Goal: Communication & Community: Share content

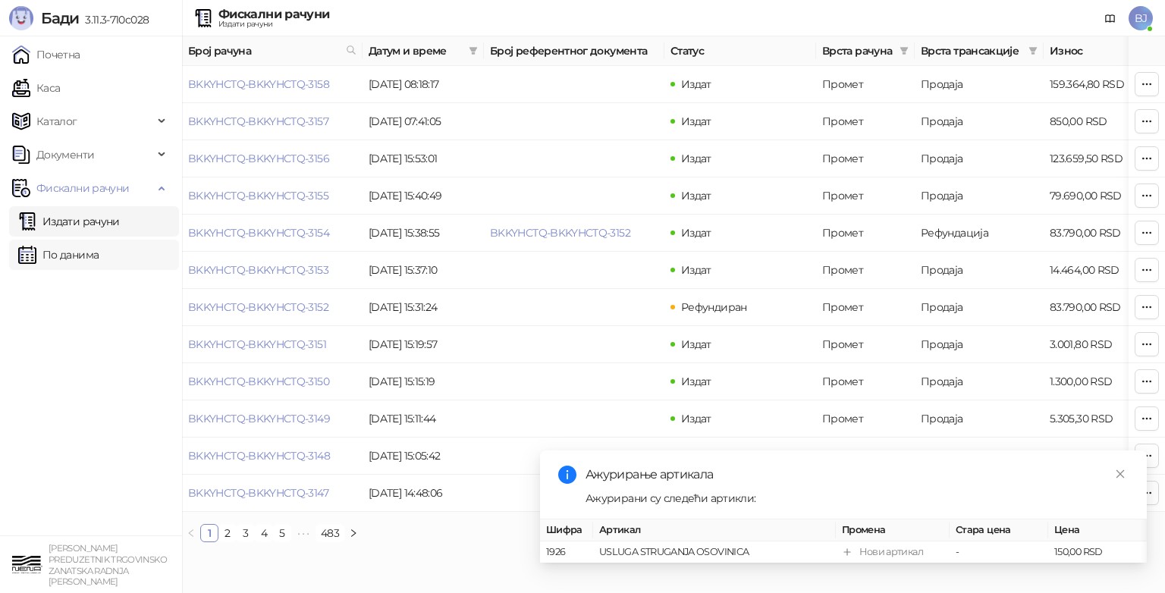
click at [55, 255] on link "По данима" at bounding box center [58, 255] width 80 height 30
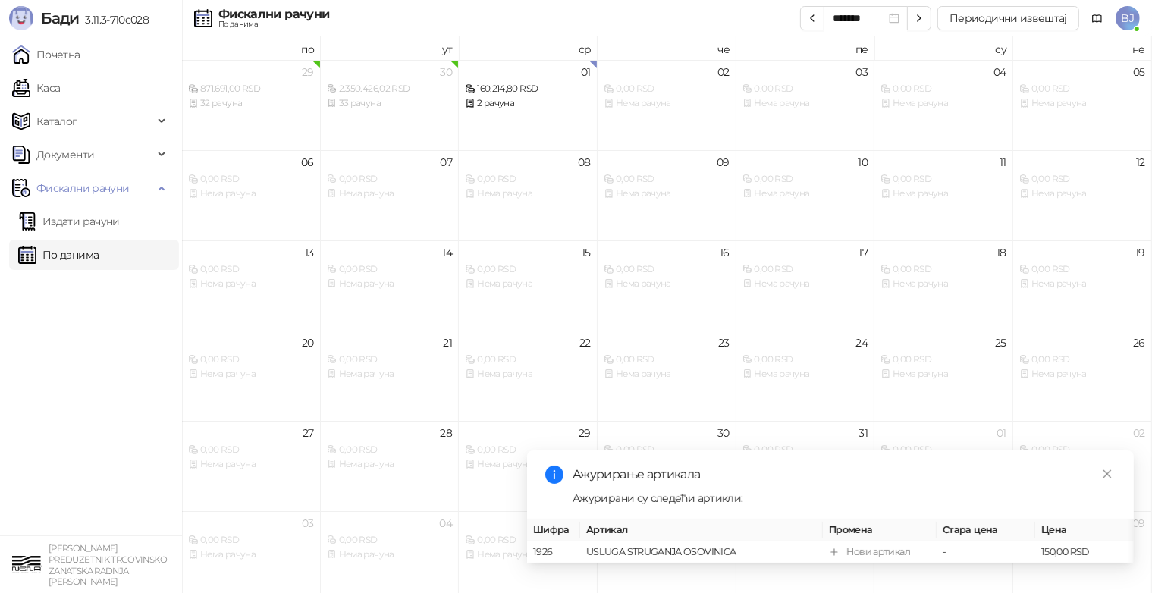
drag, startPoint x: 1113, startPoint y: 460, endPoint x: 1093, endPoint y: 457, distance: 20.0
click at [1111, 466] on link "Close" at bounding box center [1107, 474] width 17 height 17
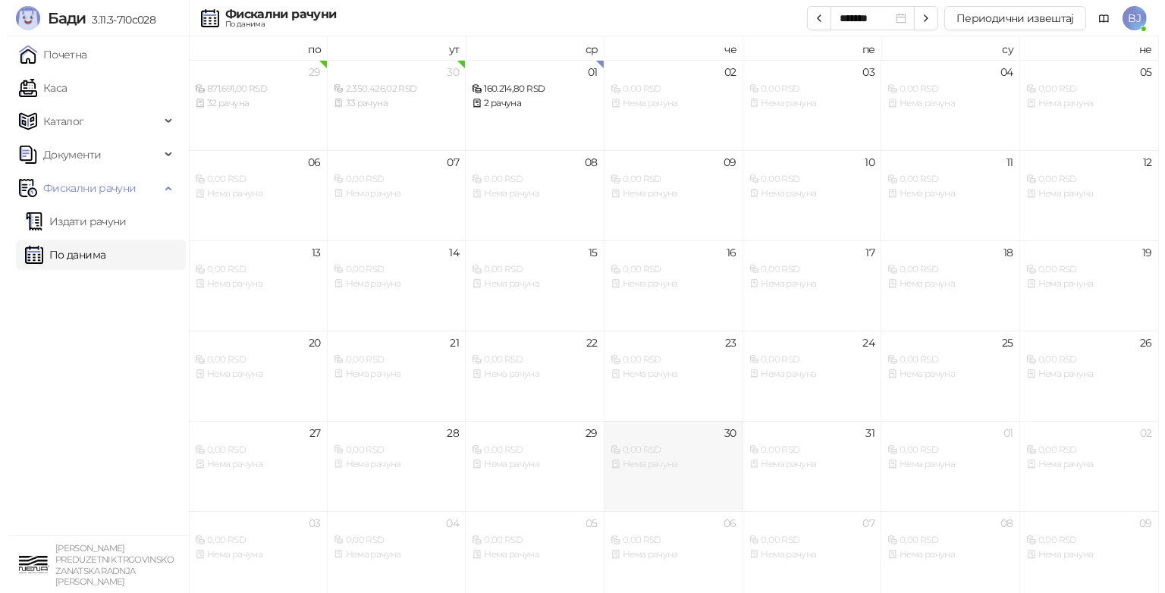
scroll to position [8, 0]
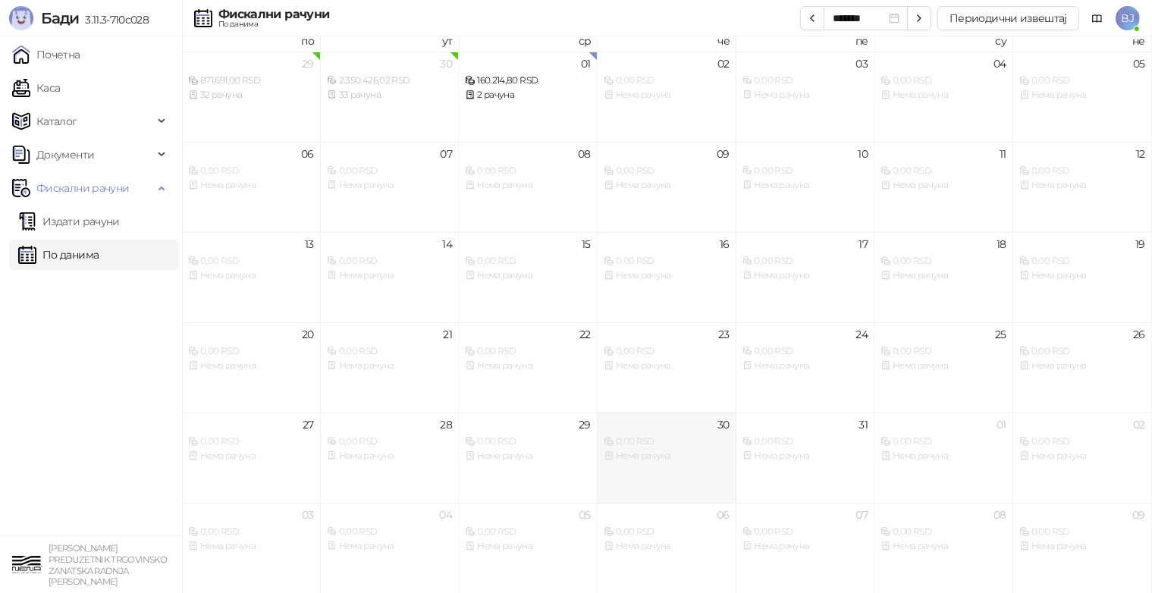
click at [690, 455] on div "Нема рачуна" at bounding box center [667, 456] width 126 height 14
click at [813, 22] on icon "button" at bounding box center [812, 18] width 12 height 12
type input "*******"
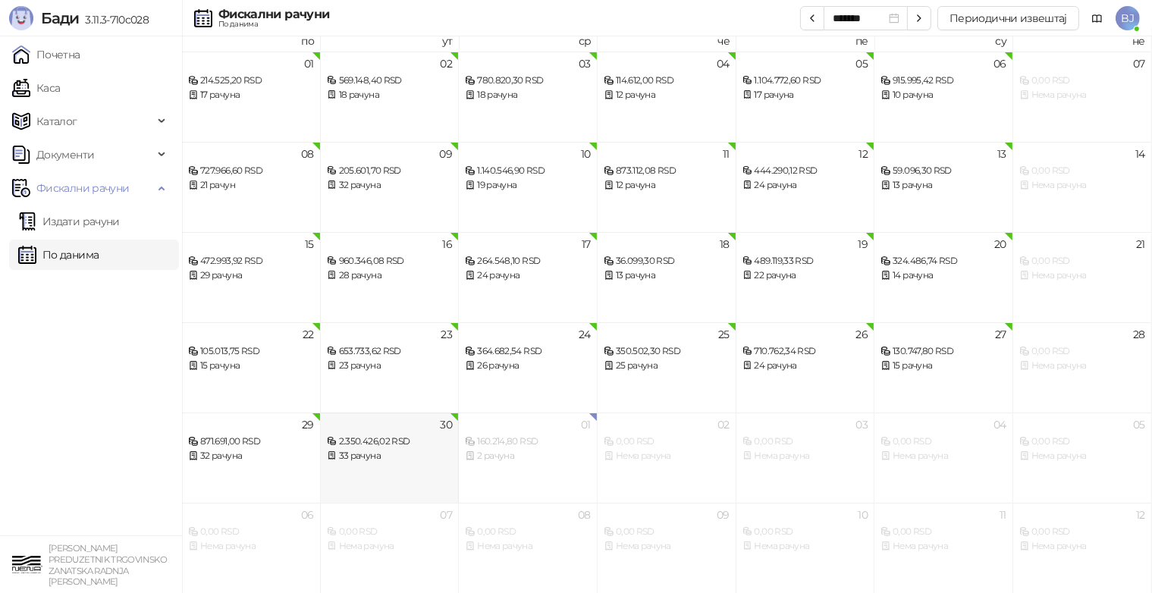
click at [385, 446] on div "2.350.426,02 RSD" at bounding box center [390, 442] width 126 height 14
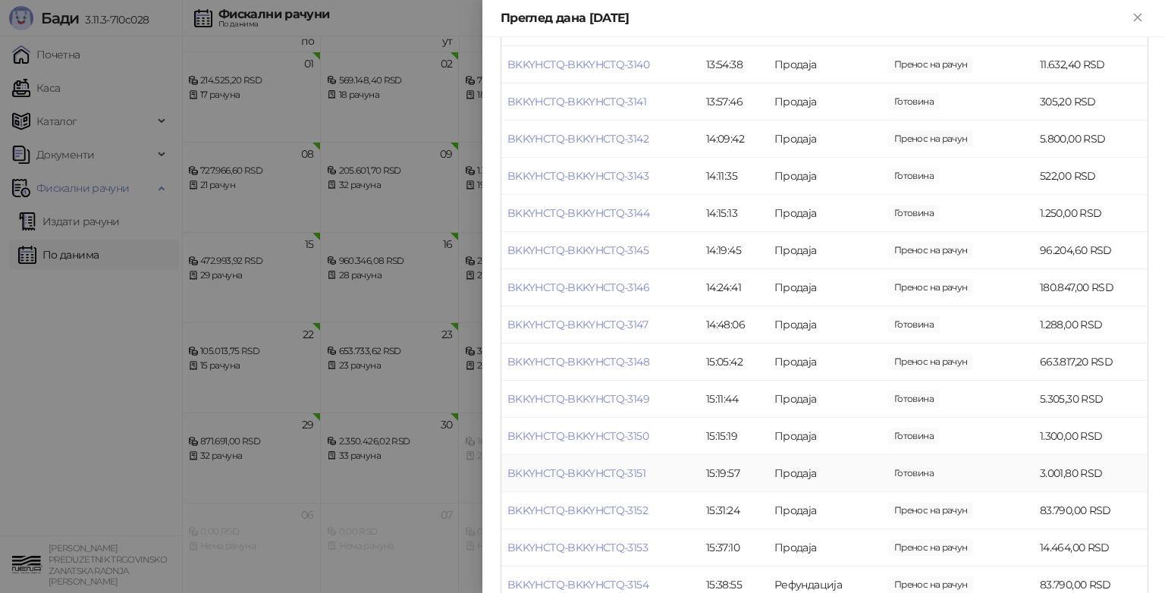
scroll to position [938, 0]
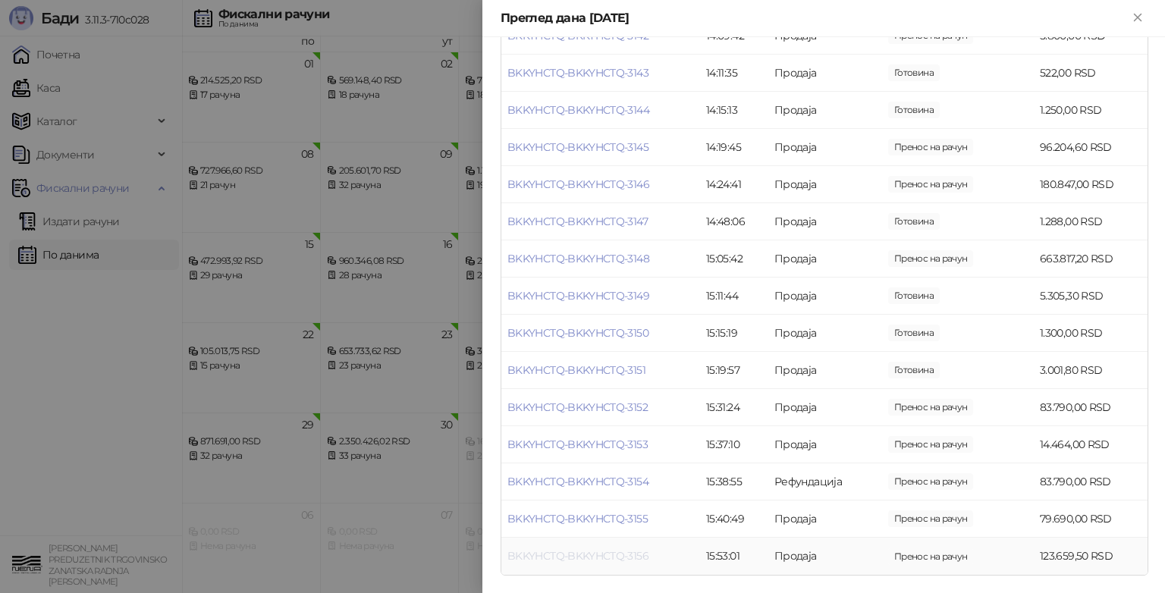
click at [625, 558] on link "BKKYHCTQ-BKKYHCTQ-3156" at bounding box center [578, 556] width 141 height 14
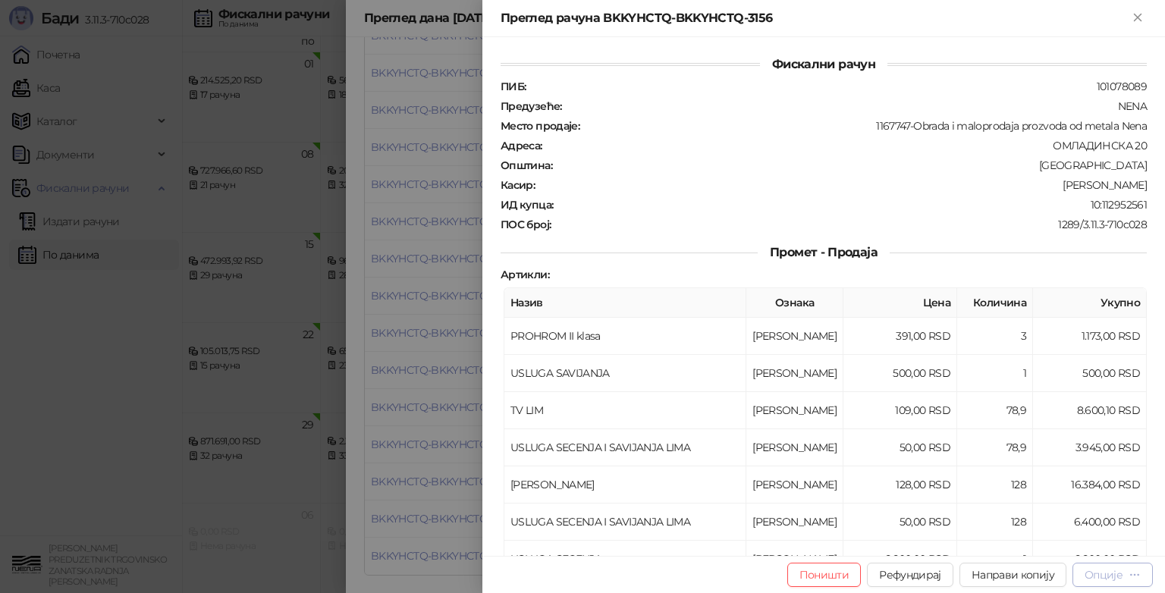
click at [1117, 571] on div "Опције" at bounding box center [1104, 575] width 38 height 14
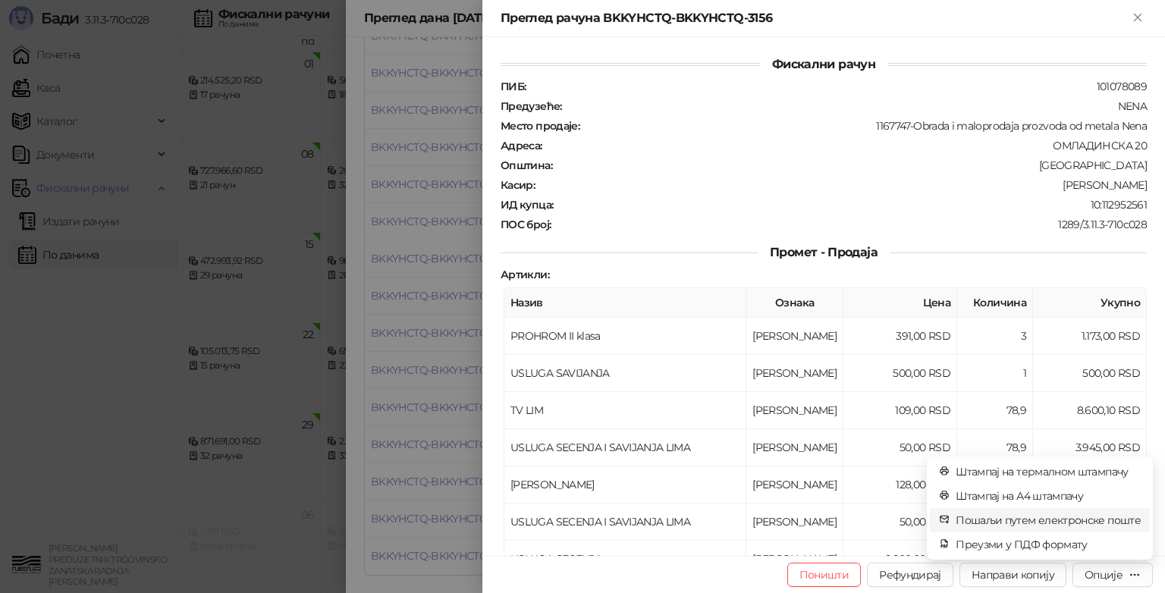
click at [1074, 521] on span "Пошаљи путем електронске поште" at bounding box center [1048, 520] width 185 height 17
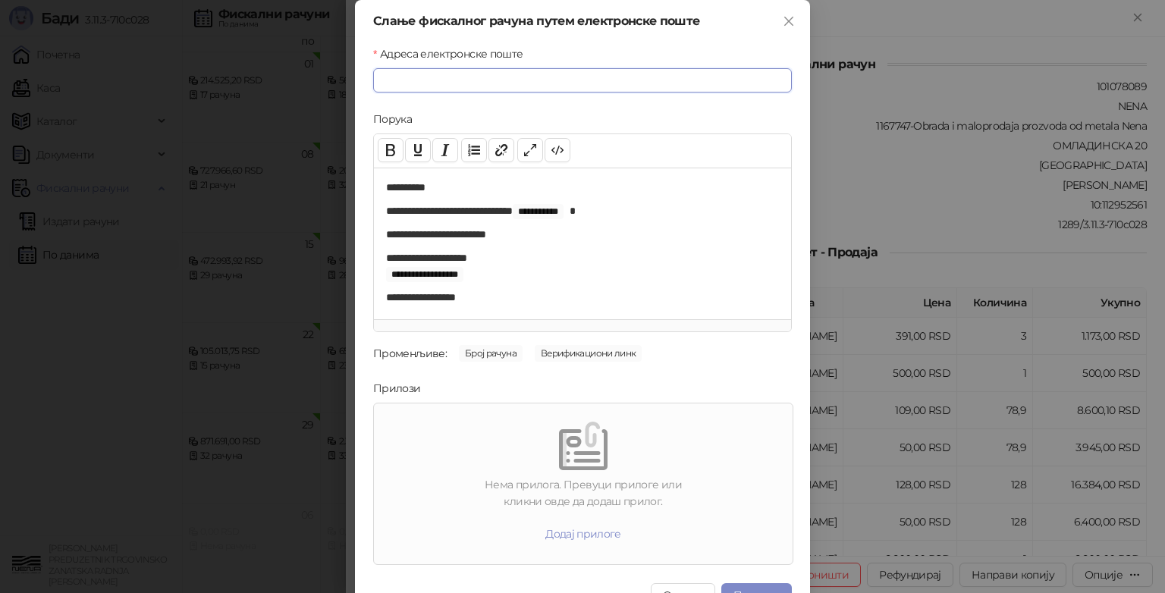
click at [458, 87] on input "Адреса електронске поште" at bounding box center [582, 80] width 419 height 24
type input "**********"
click at [446, 437] on div at bounding box center [583, 446] width 407 height 49
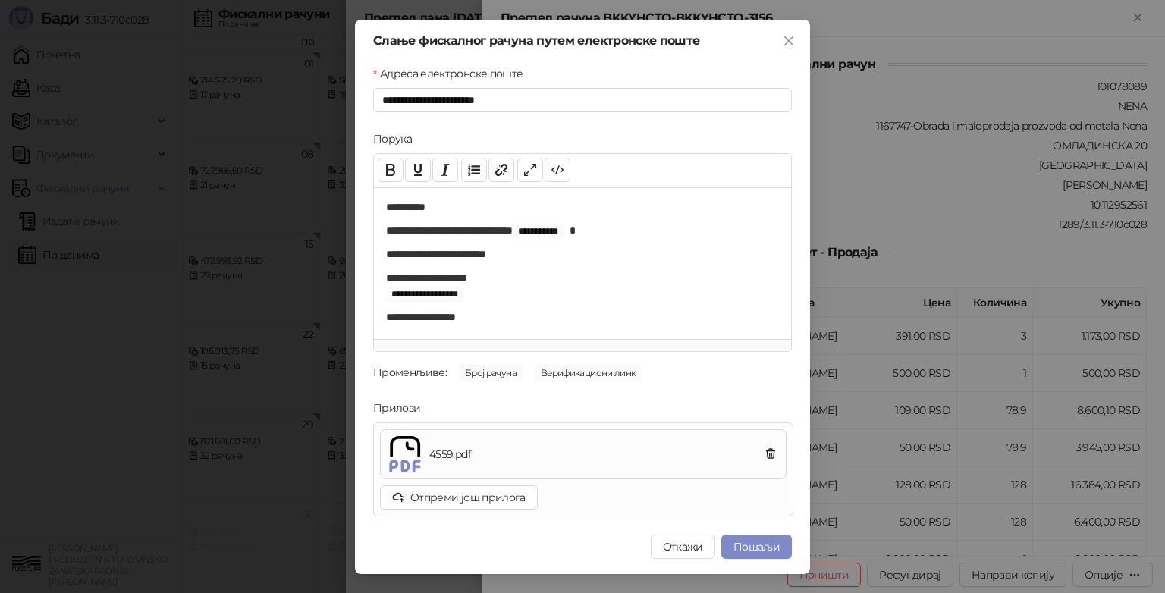
click at [771, 548] on button "Пошаљи" at bounding box center [756, 547] width 71 height 24
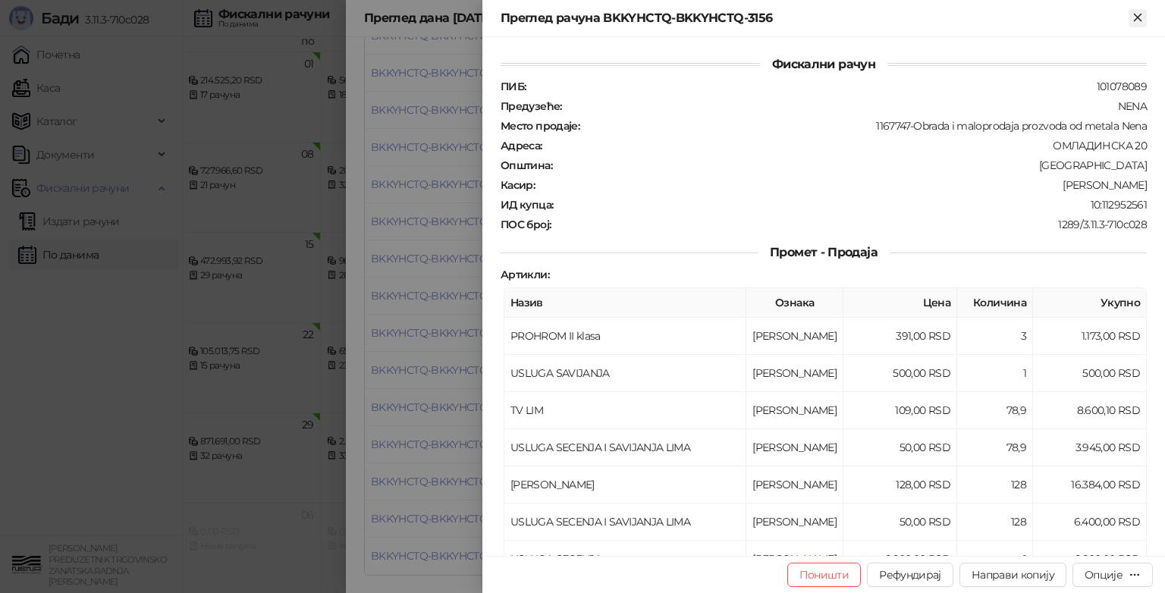
click at [1134, 18] on icon "Close" at bounding box center [1138, 18] width 14 height 14
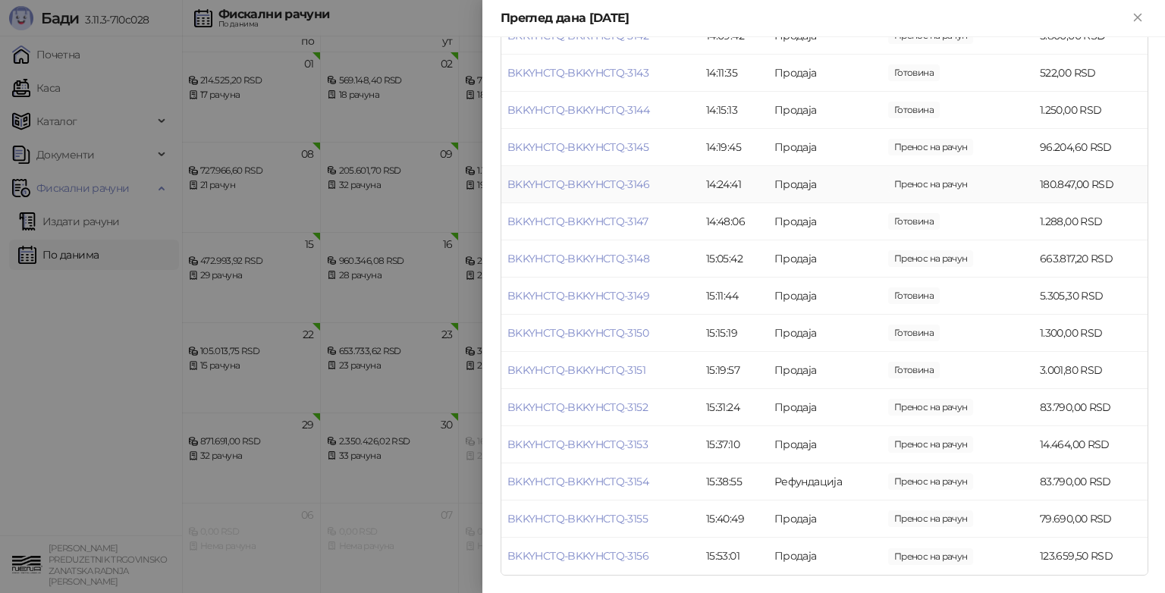
click at [661, 186] on td "BKKYHCTQ-BKKYHCTQ-3146" at bounding box center [600, 184] width 199 height 37
click at [612, 183] on link "BKKYHCTQ-BKKYHCTQ-3146" at bounding box center [579, 185] width 142 height 14
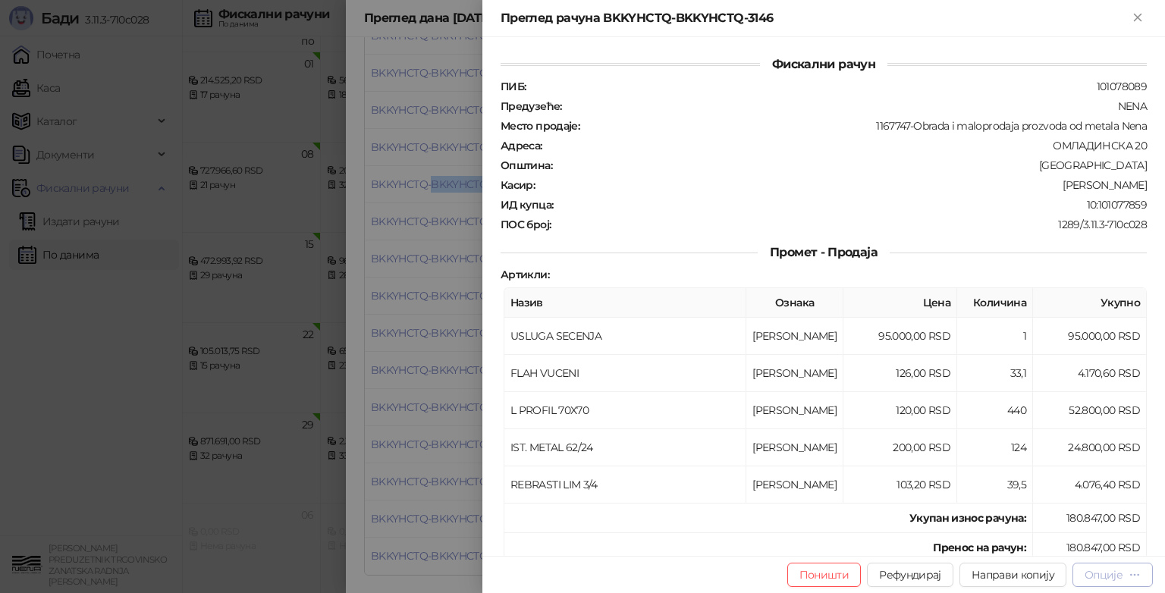
click at [1103, 581] on div "Опције" at bounding box center [1113, 574] width 56 height 14
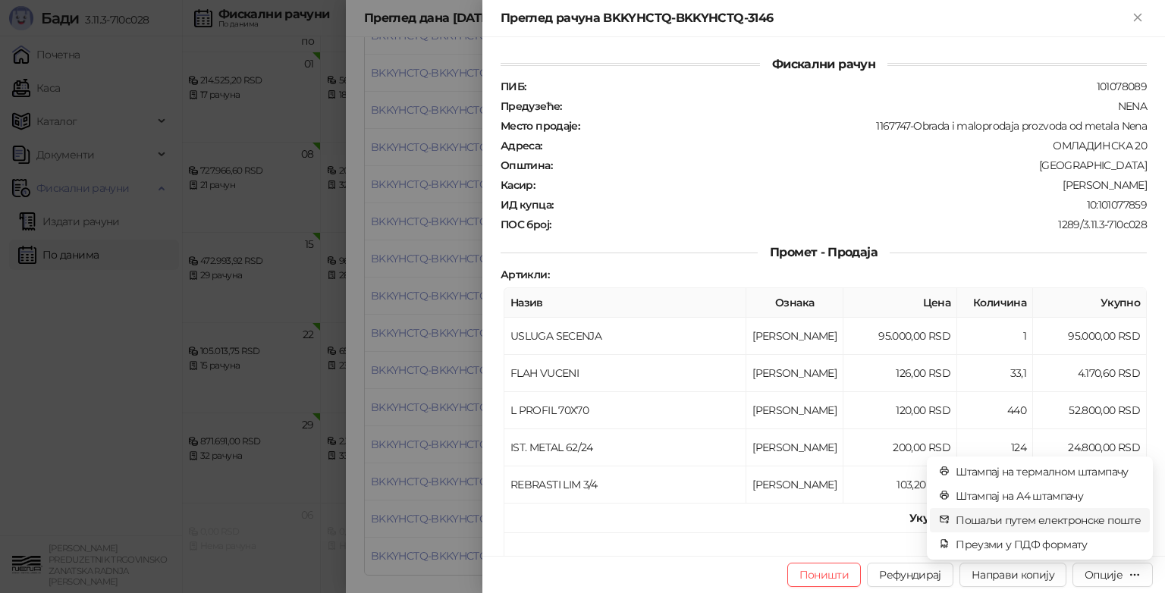
click at [1076, 523] on span "Пошаљи путем електронске поште" at bounding box center [1048, 520] width 185 height 17
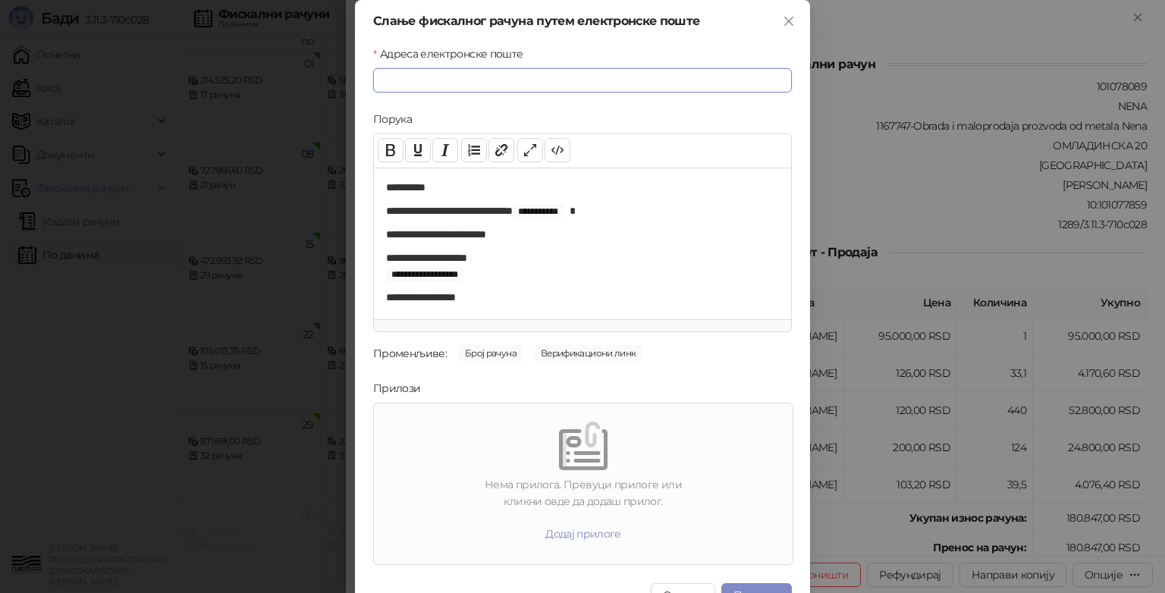
click at [564, 85] on input "Адреса електронске поште" at bounding box center [582, 80] width 419 height 24
type input "**********"
click at [486, 484] on div "Нема прилога. Превуци прилоге или кликни овде да додаш прилог." at bounding box center [583, 492] width 407 height 33
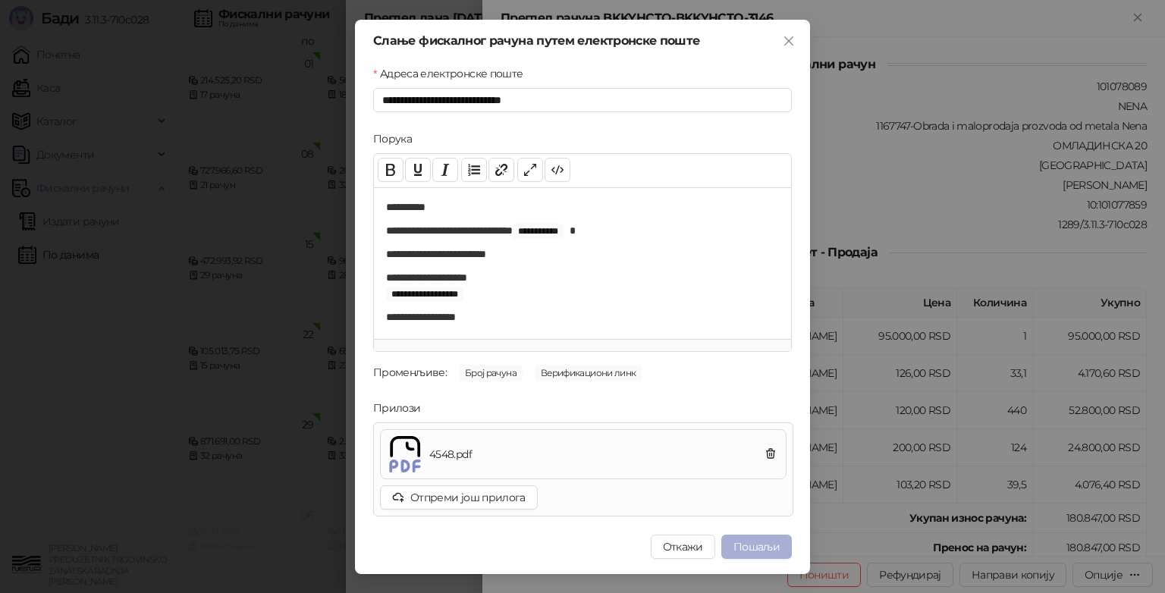
click at [762, 548] on button "Пошаљи" at bounding box center [756, 547] width 71 height 24
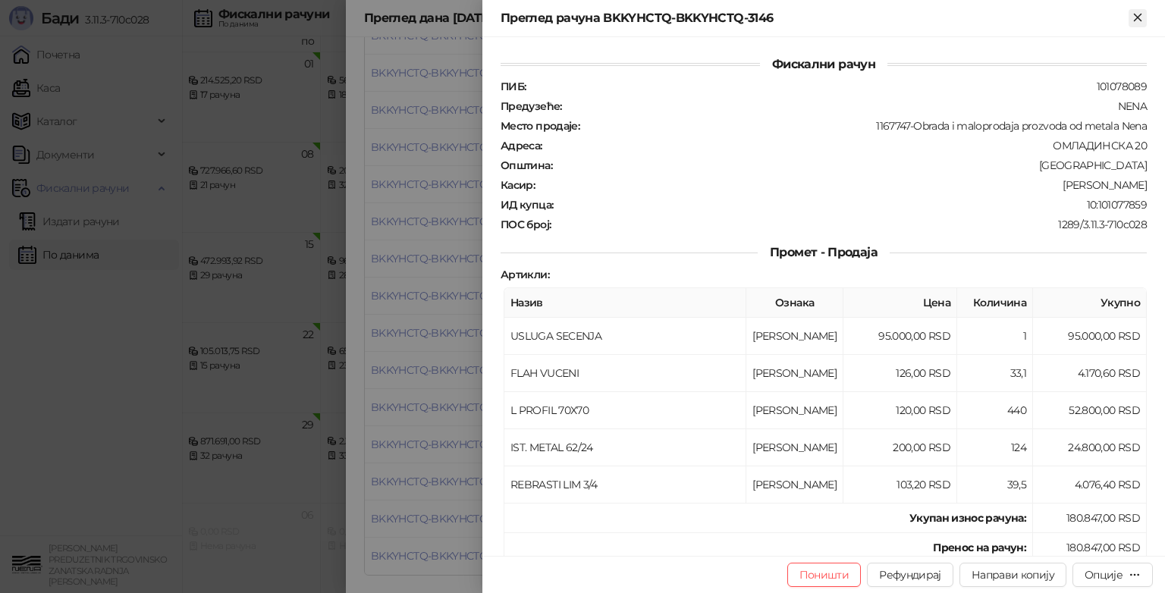
click at [1139, 20] on icon "Close" at bounding box center [1137, 17] width 7 height 7
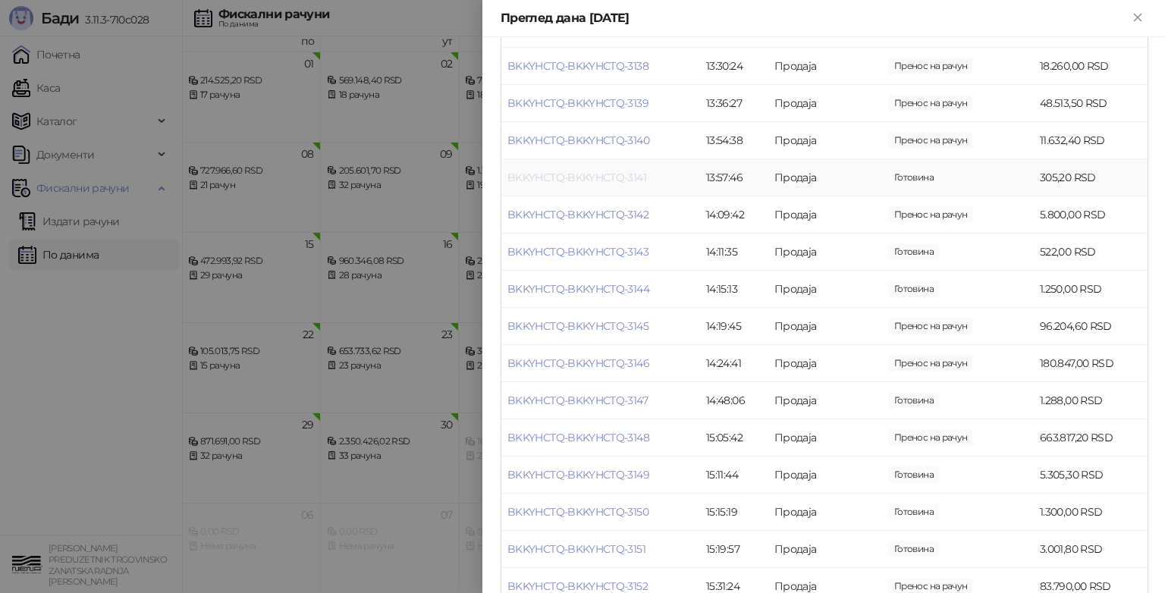
scroll to position [710, 0]
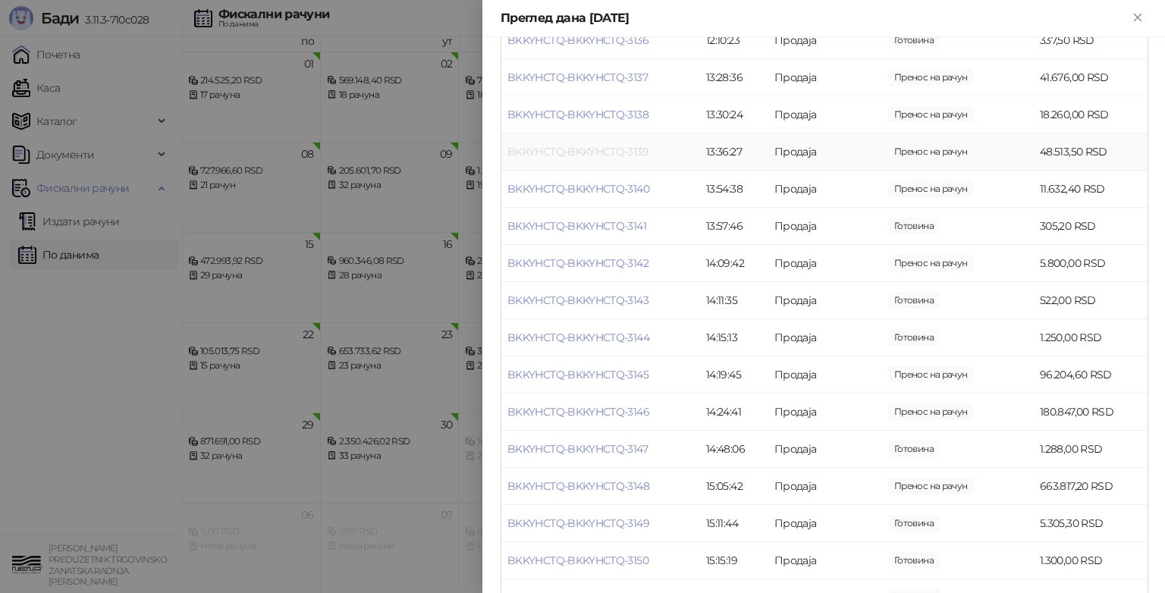
click at [627, 151] on link "BKKYHCTQ-BKKYHCTQ-3139" at bounding box center [578, 152] width 141 height 14
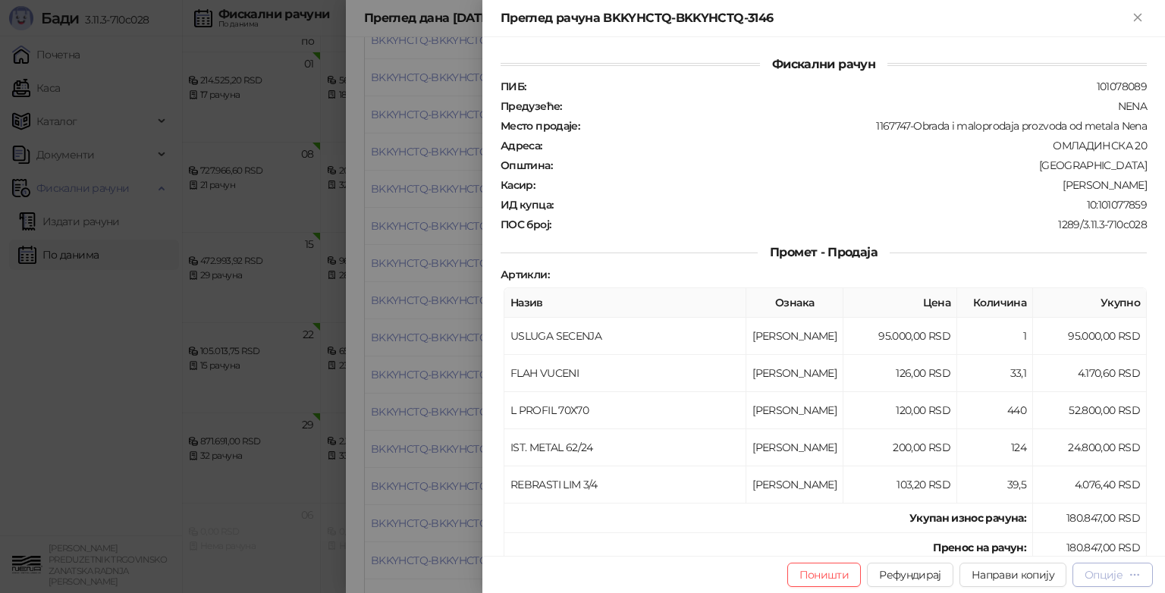
click at [1122, 577] on div "Опције" at bounding box center [1104, 575] width 38 height 14
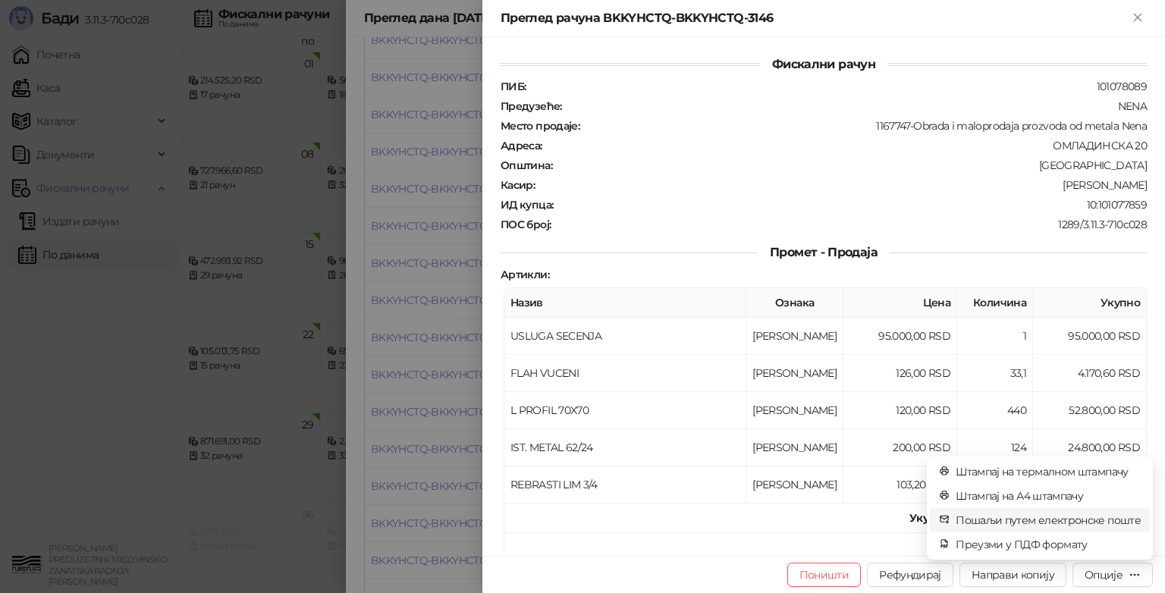
click at [1032, 516] on span "Пошаљи путем електронске поште" at bounding box center [1048, 520] width 185 height 17
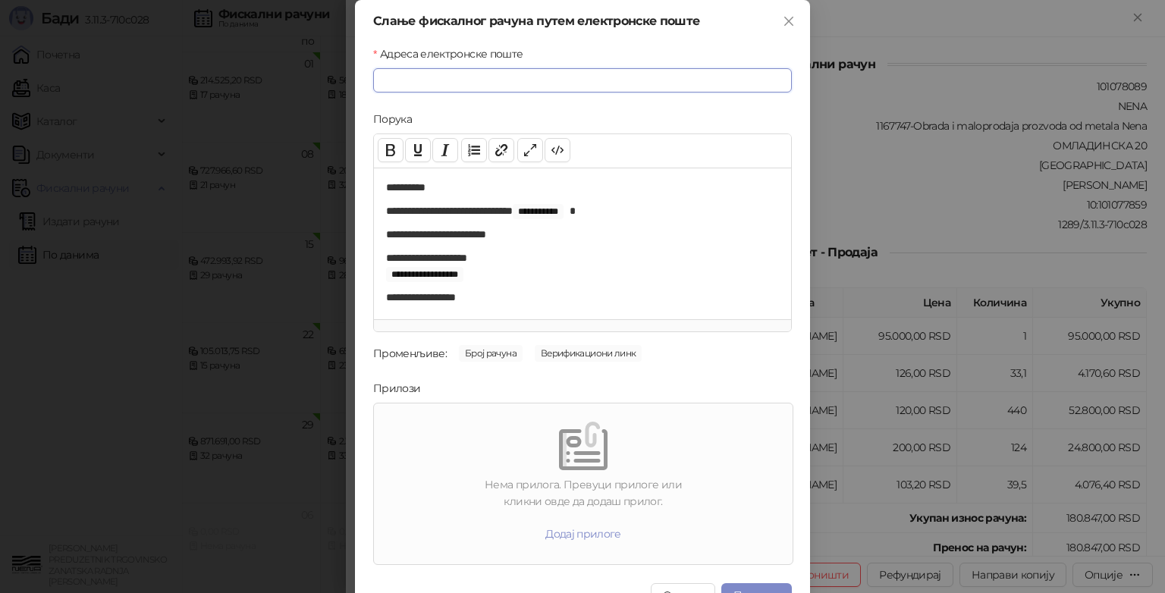
click at [450, 82] on input "Адреса електронске поште" at bounding box center [582, 80] width 419 height 24
type input "**********"
click at [476, 500] on div "Нема прилога. Превуци прилоге или кликни овде да додаш прилог." at bounding box center [583, 492] width 407 height 33
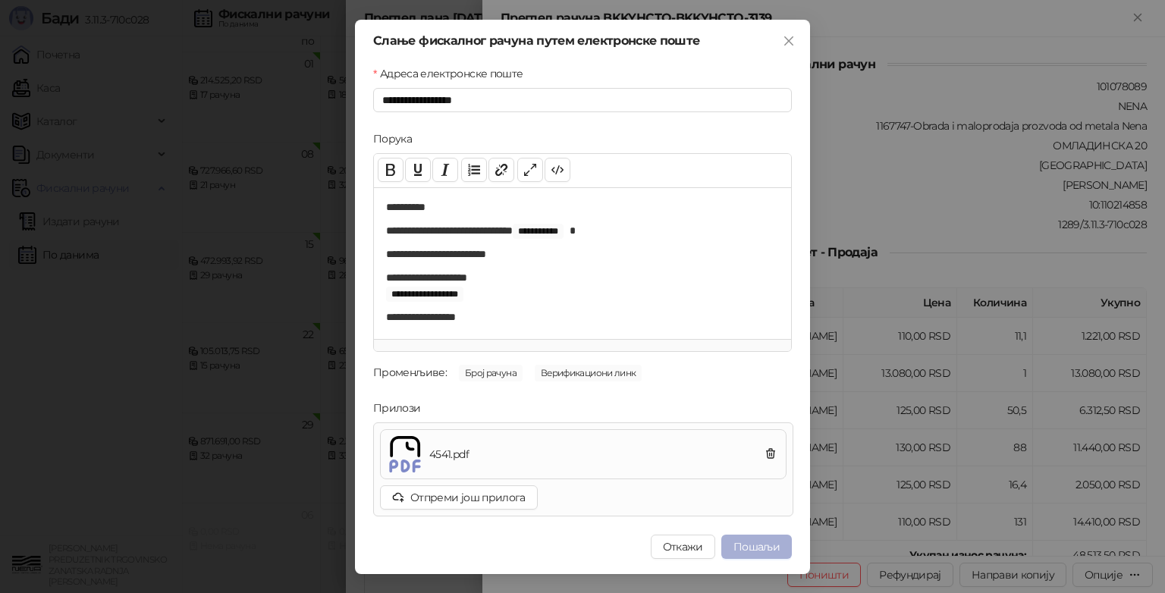
click at [743, 552] on button "Пошаљи" at bounding box center [756, 547] width 71 height 24
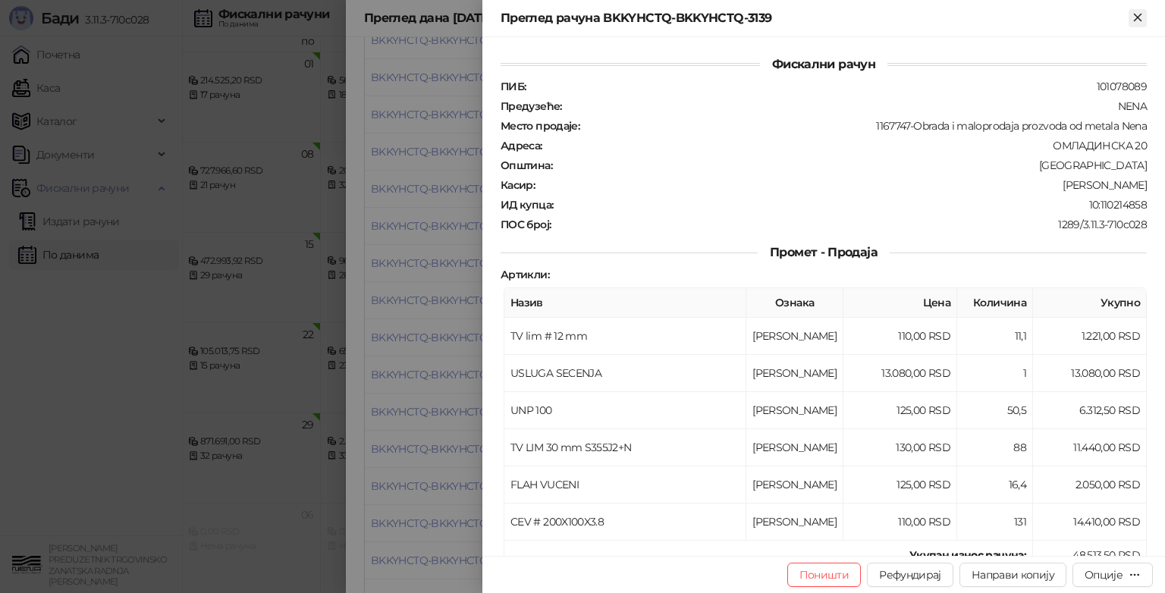
click at [1136, 14] on icon "Close" at bounding box center [1138, 18] width 14 height 14
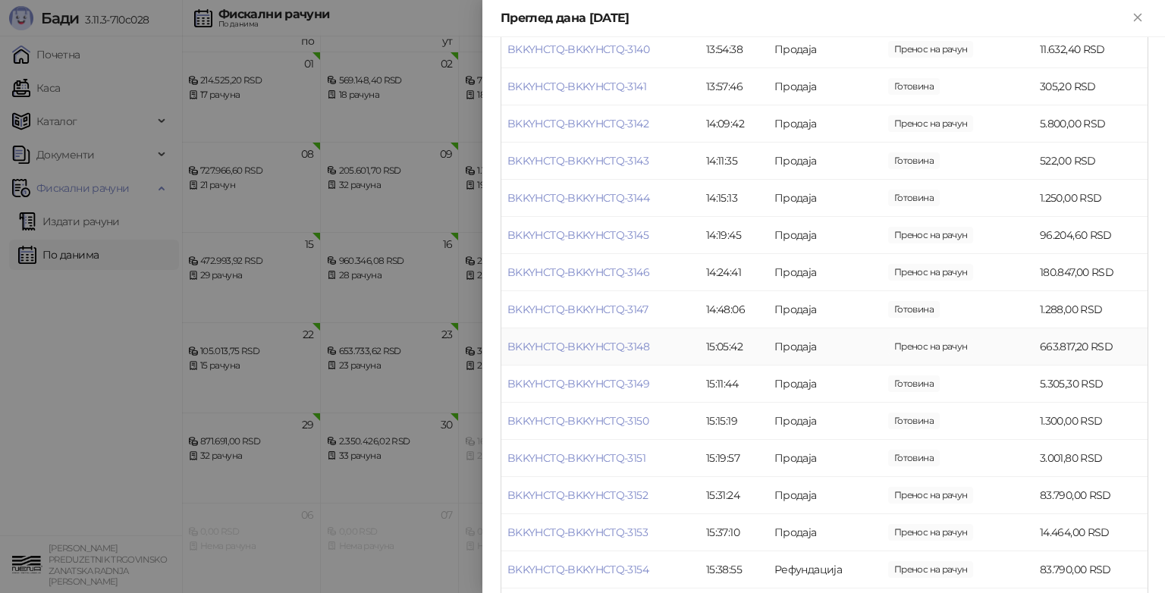
scroll to position [938, 0]
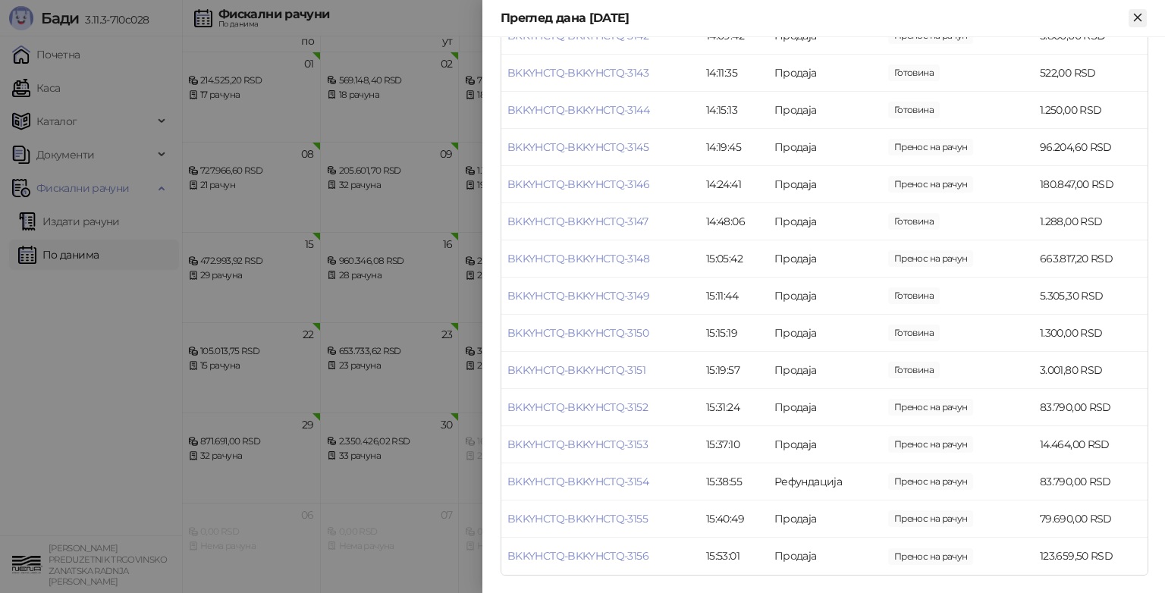
click at [1140, 13] on icon "Close" at bounding box center [1138, 18] width 14 height 14
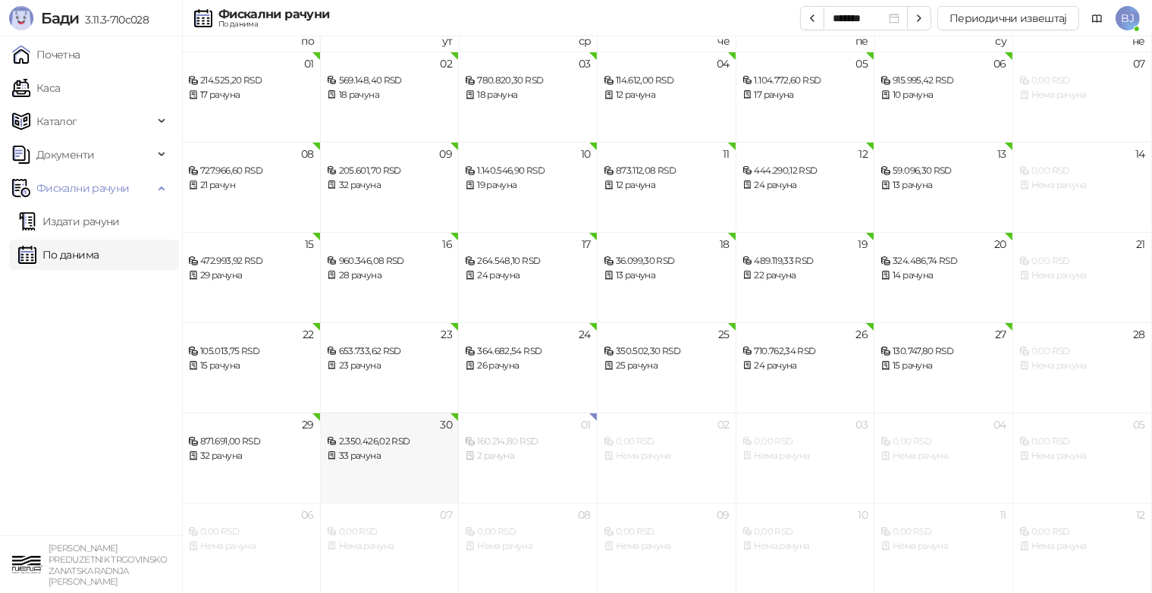
click at [382, 461] on div "33 рачуна" at bounding box center [390, 456] width 126 height 14
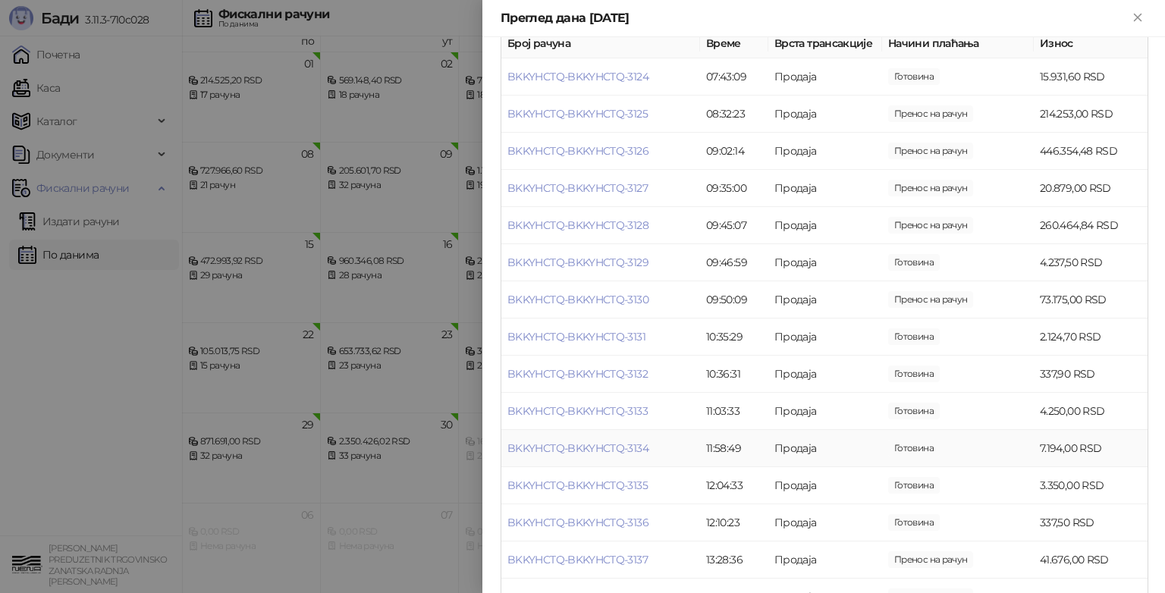
scroll to position [379, 0]
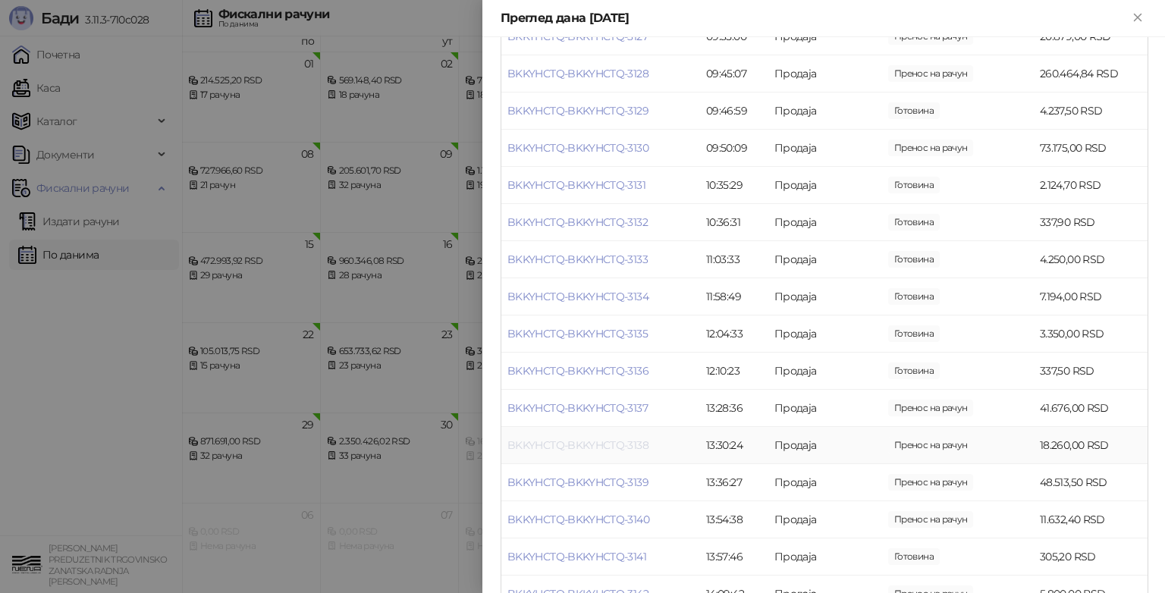
click at [643, 449] on link "BKKYHCTQ-BKKYHCTQ-3138" at bounding box center [578, 445] width 141 height 14
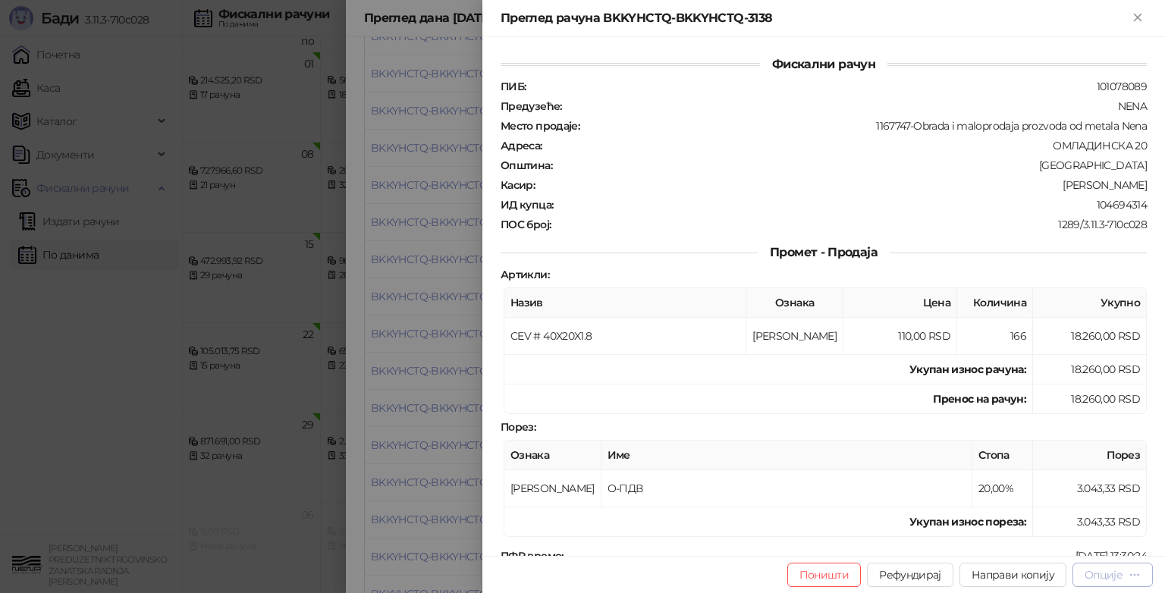
click at [1104, 580] on div "Опције" at bounding box center [1104, 575] width 38 height 14
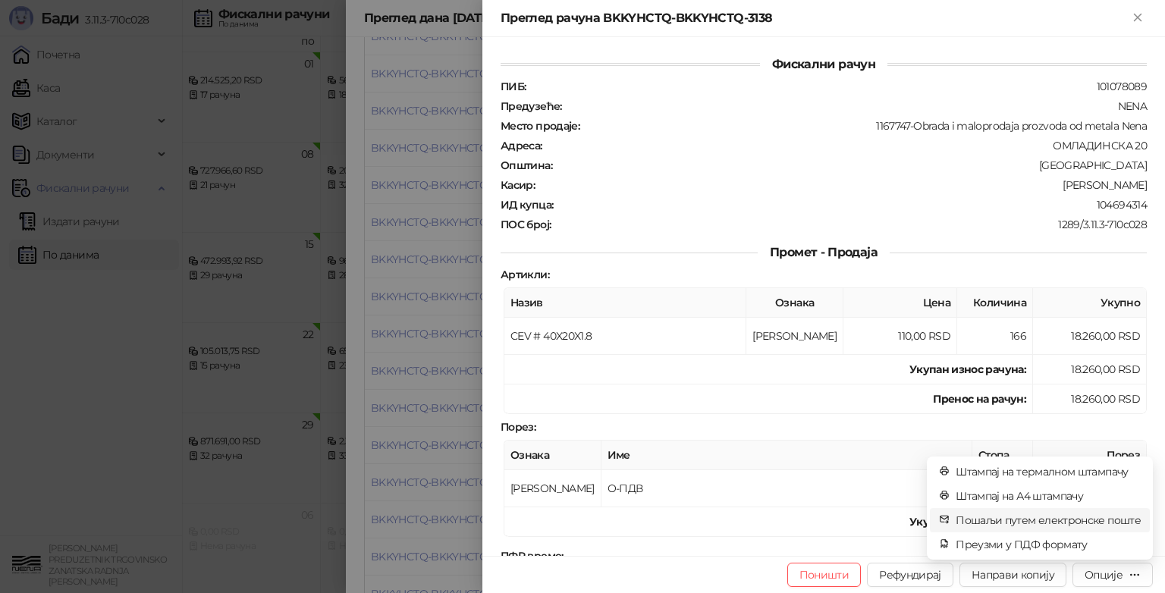
click at [1067, 517] on span "Пошаљи путем електронске поште" at bounding box center [1048, 520] width 185 height 17
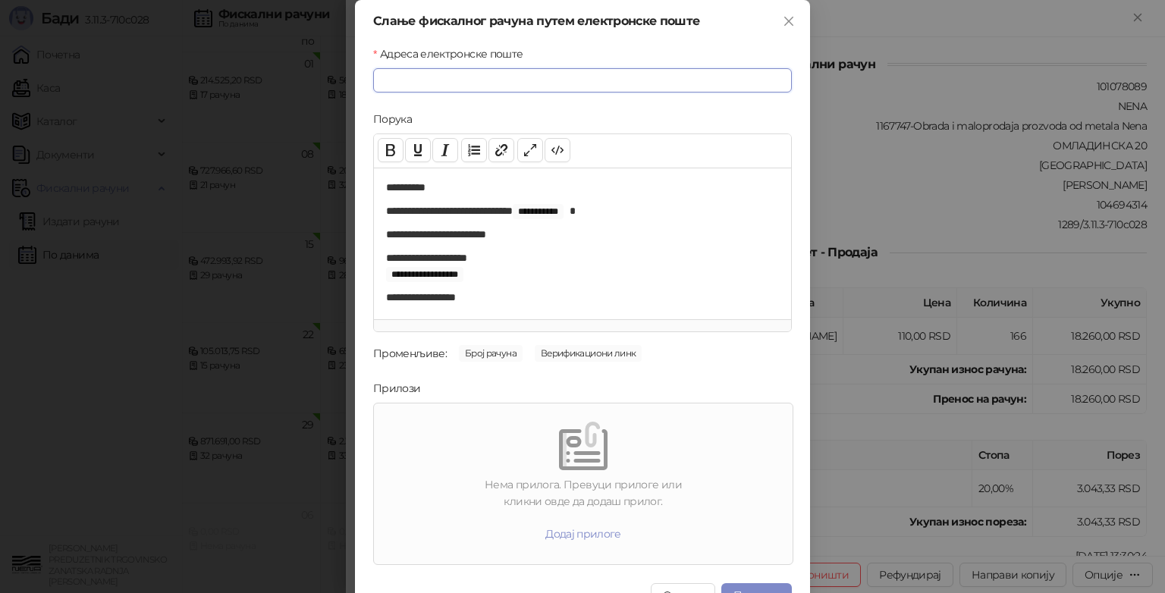
click at [414, 84] on input "Адреса електронске поште" at bounding box center [582, 80] width 419 height 24
type input "**********"
click at [525, 457] on div at bounding box center [583, 446] width 407 height 49
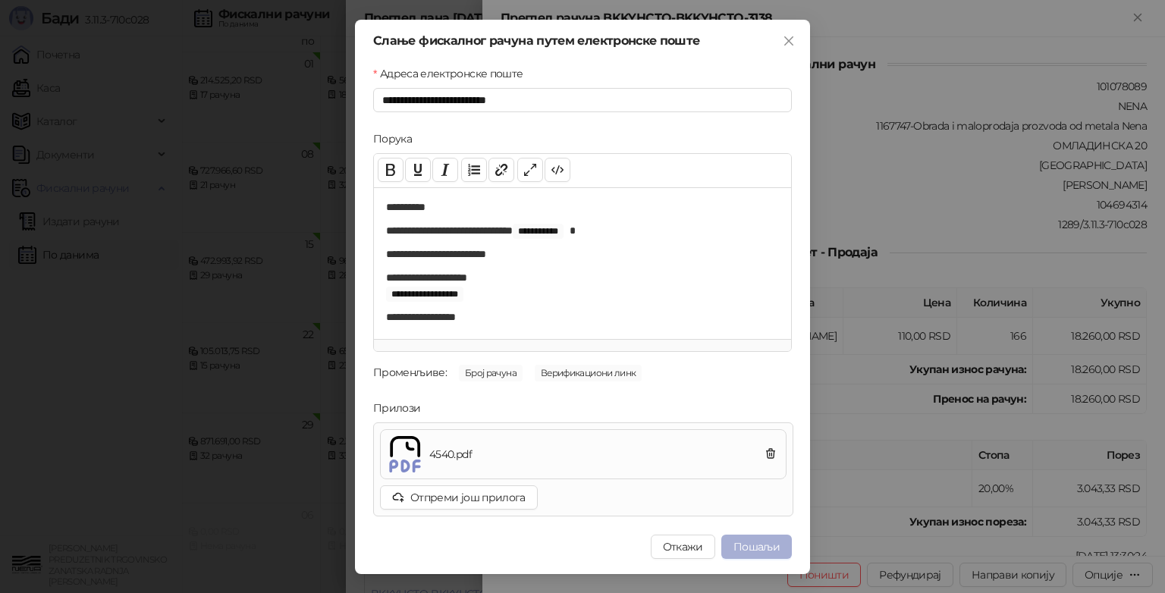
click at [759, 548] on button "Пошаљи" at bounding box center [756, 547] width 71 height 24
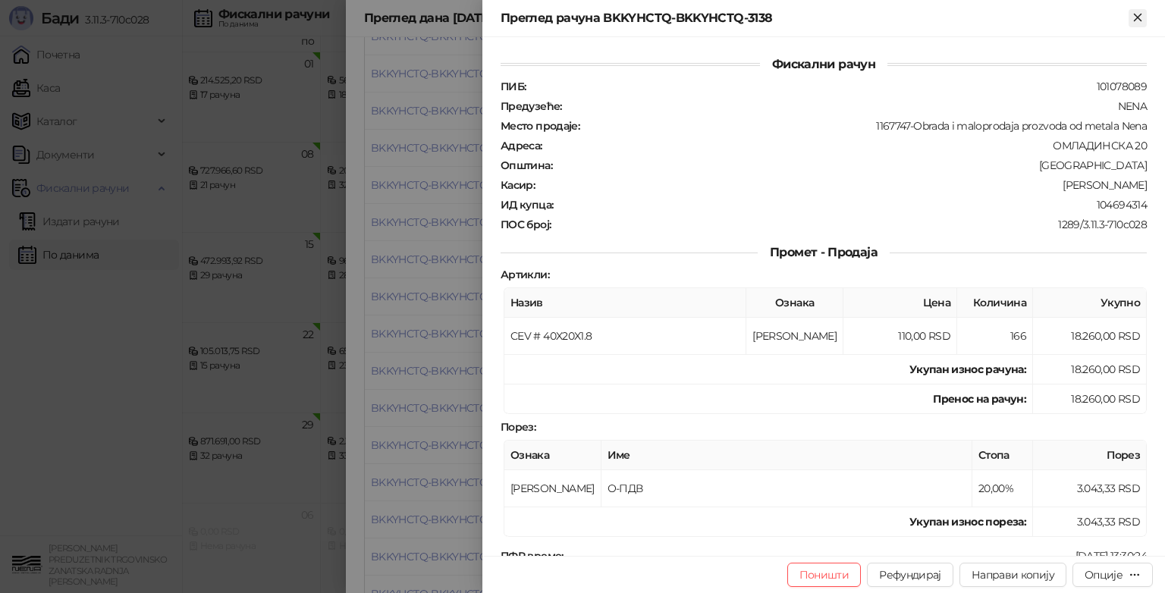
click at [1138, 17] on icon "Close" at bounding box center [1137, 17] width 7 height 7
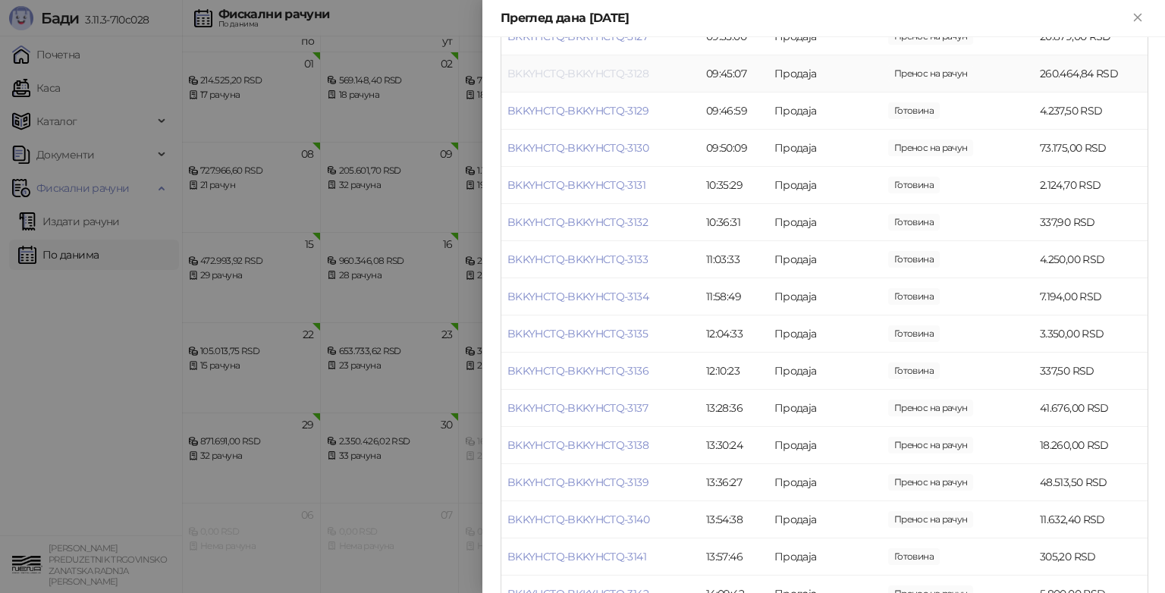
click at [639, 75] on link "BKKYHCTQ-BKKYHCTQ-3128" at bounding box center [578, 74] width 141 height 14
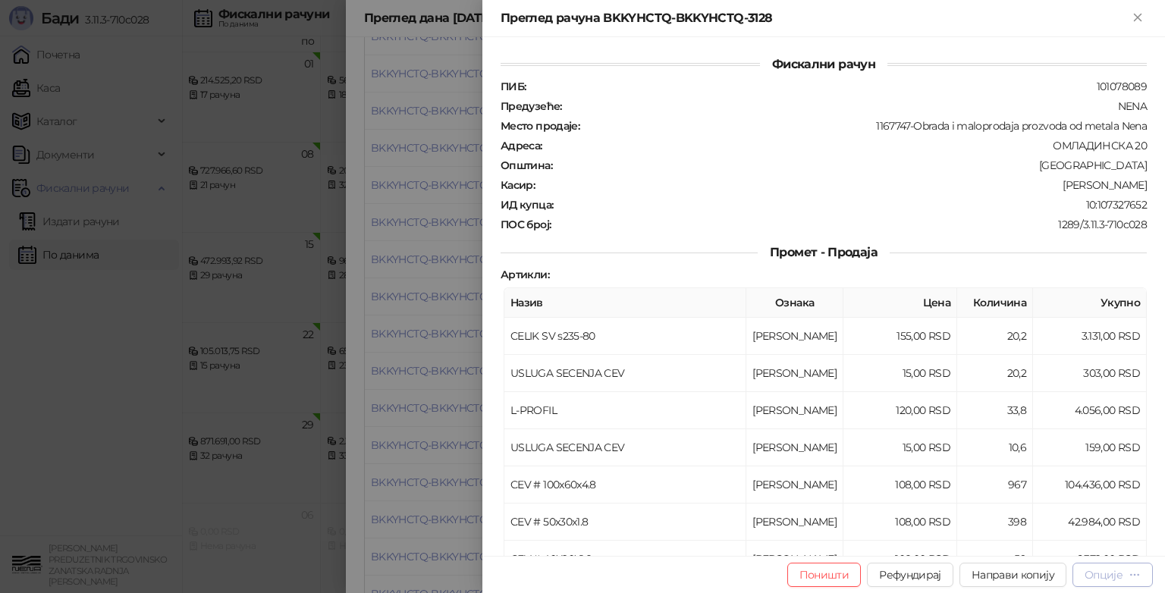
click at [1102, 576] on div "Опције" at bounding box center [1104, 575] width 38 height 14
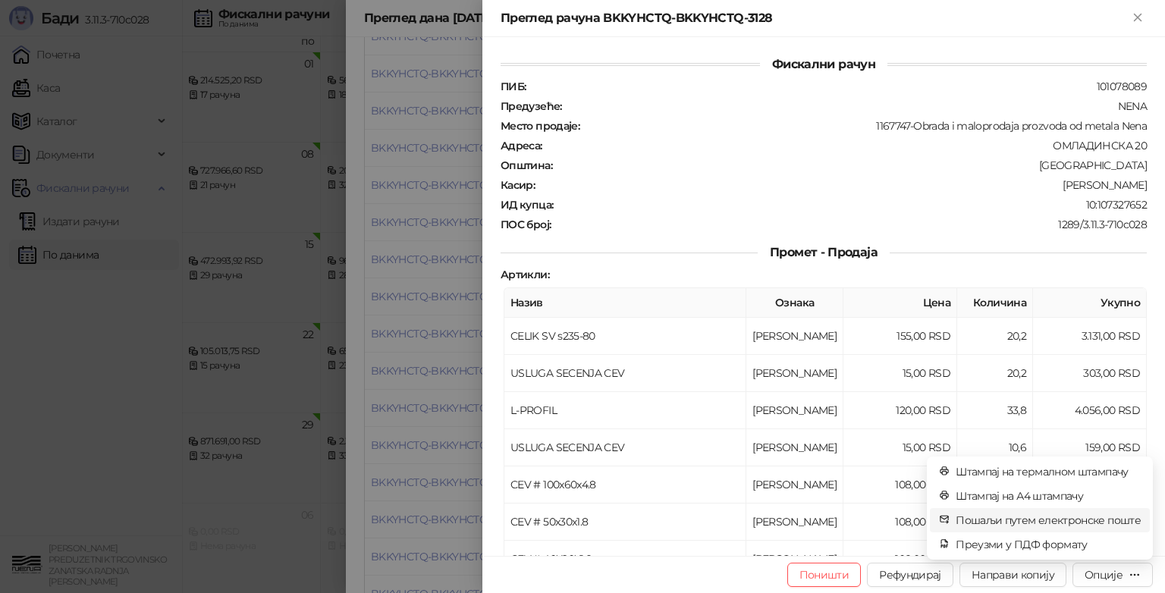
click at [1073, 522] on span "Пошаљи путем електронске поште" at bounding box center [1048, 520] width 185 height 17
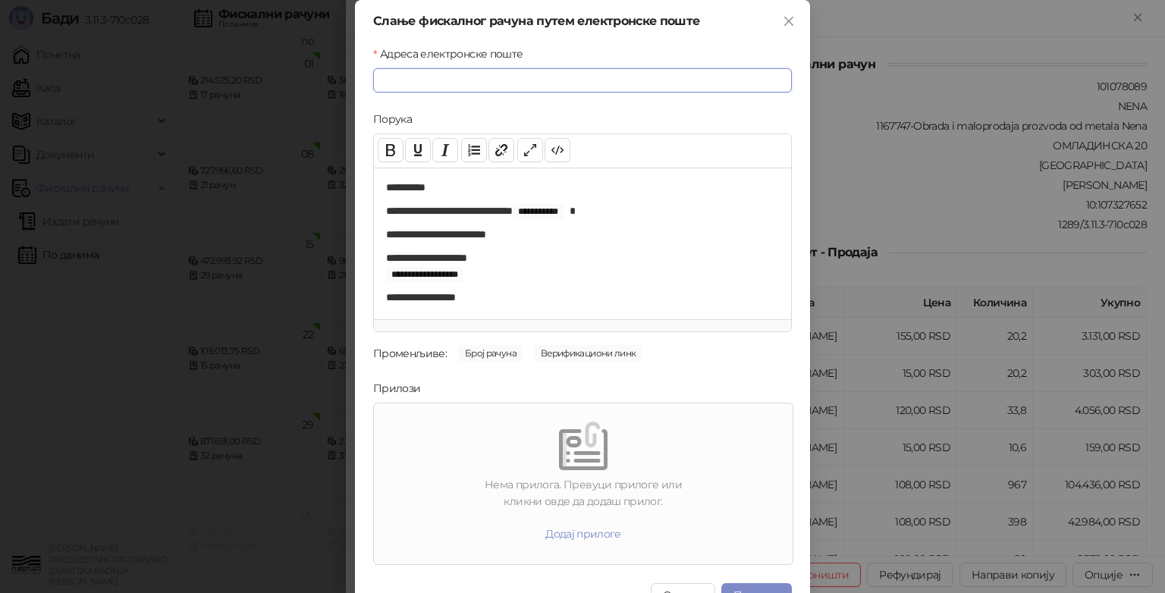
click at [461, 84] on input "Адреса електронске поште" at bounding box center [582, 80] width 419 height 24
type input "**********"
click at [489, 441] on div at bounding box center [583, 446] width 407 height 49
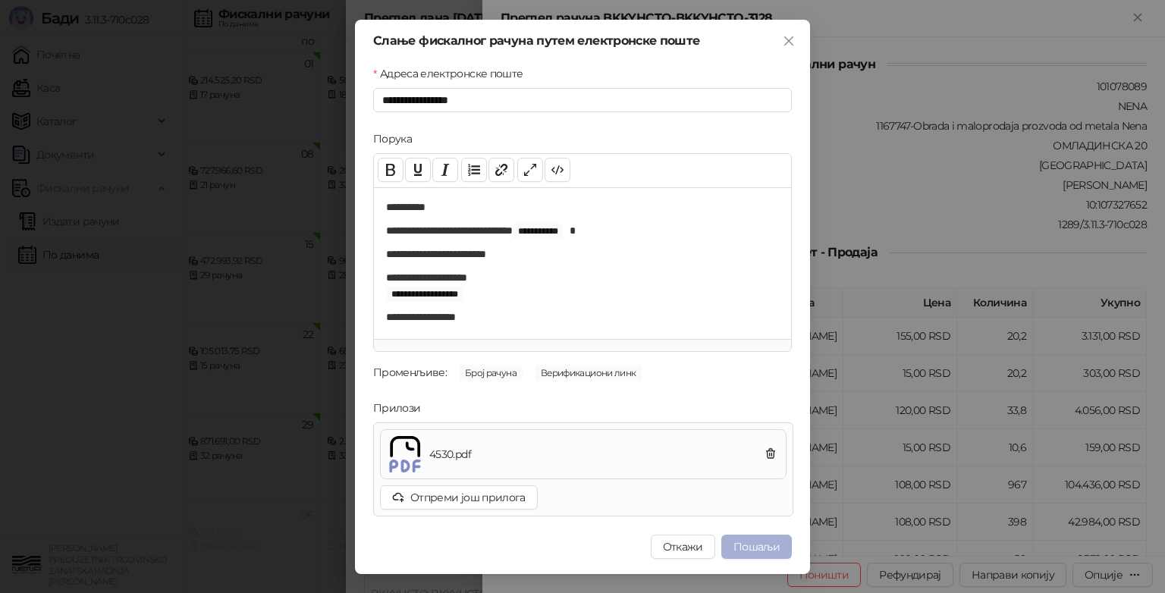
click at [759, 545] on button "Пошаљи" at bounding box center [756, 547] width 71 height 24
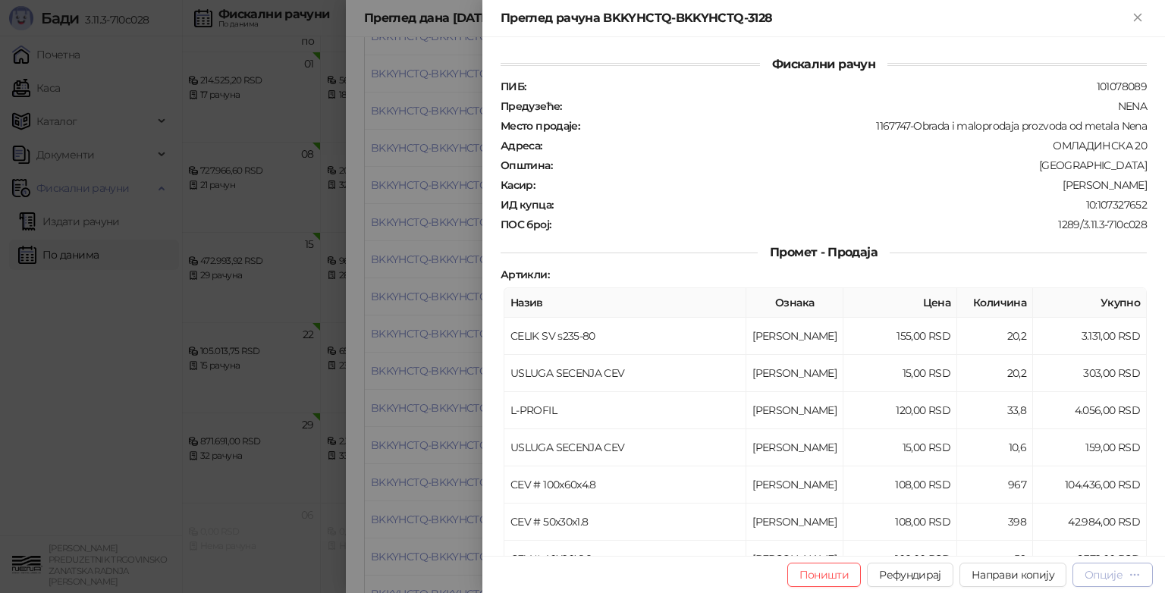
click at [1123, 573] on div "Опције" at bounding box center [1113, 574] width 56 height 14
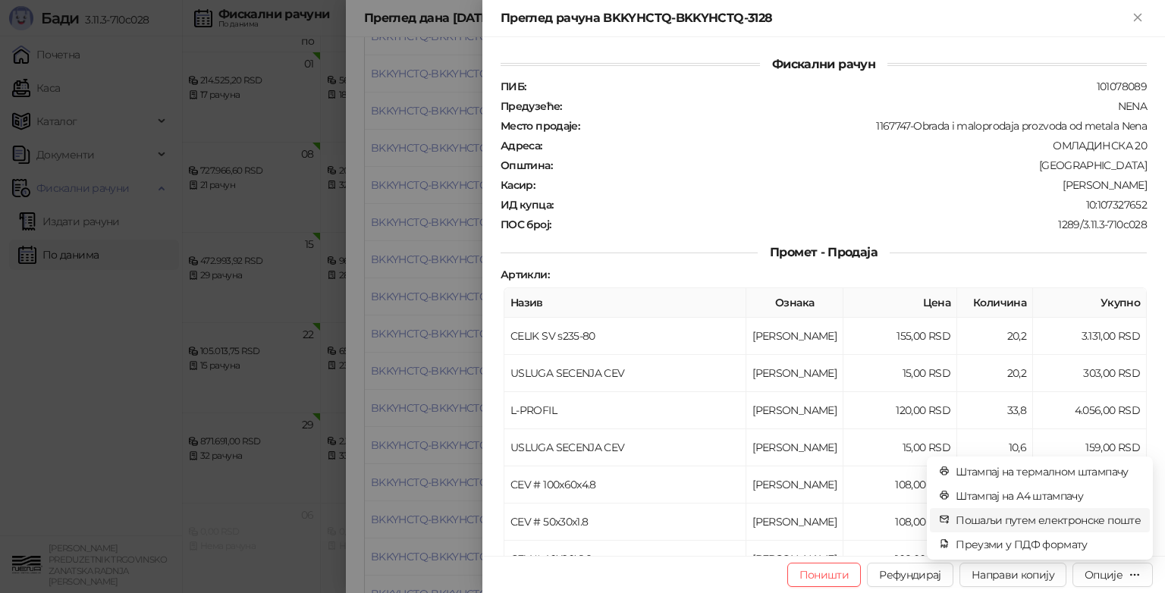
click at [991, 520] on span "Пошаљи путем електронске поште" at bounding box center [1048, 520] width 185 height 17
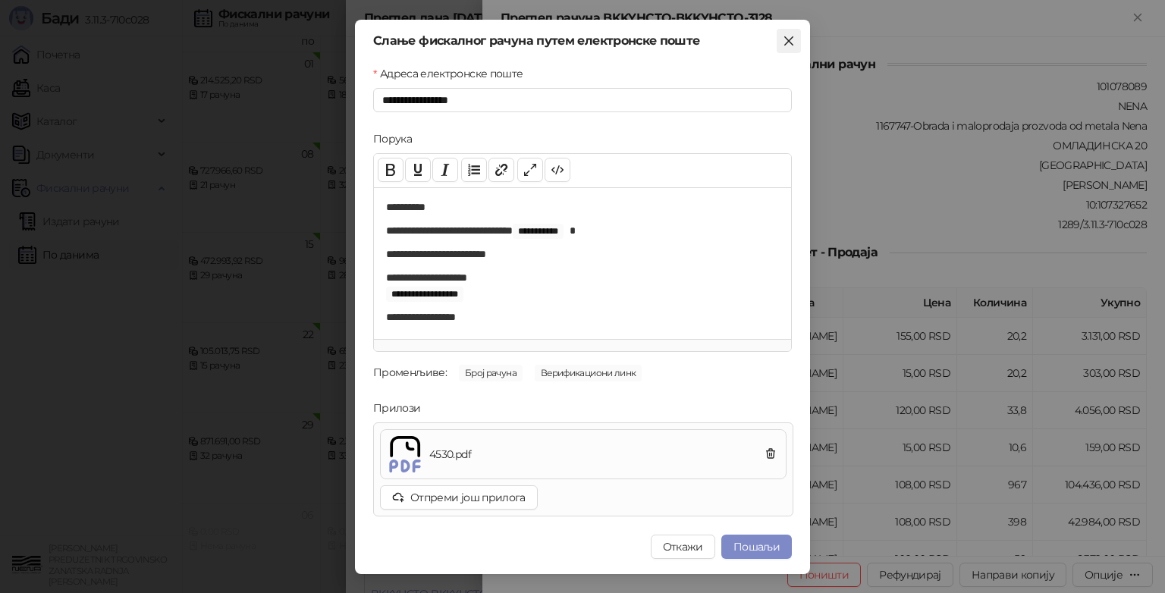
click at [788, 35] on icon "close" at bounding box center [789, 41] width 12 height 12
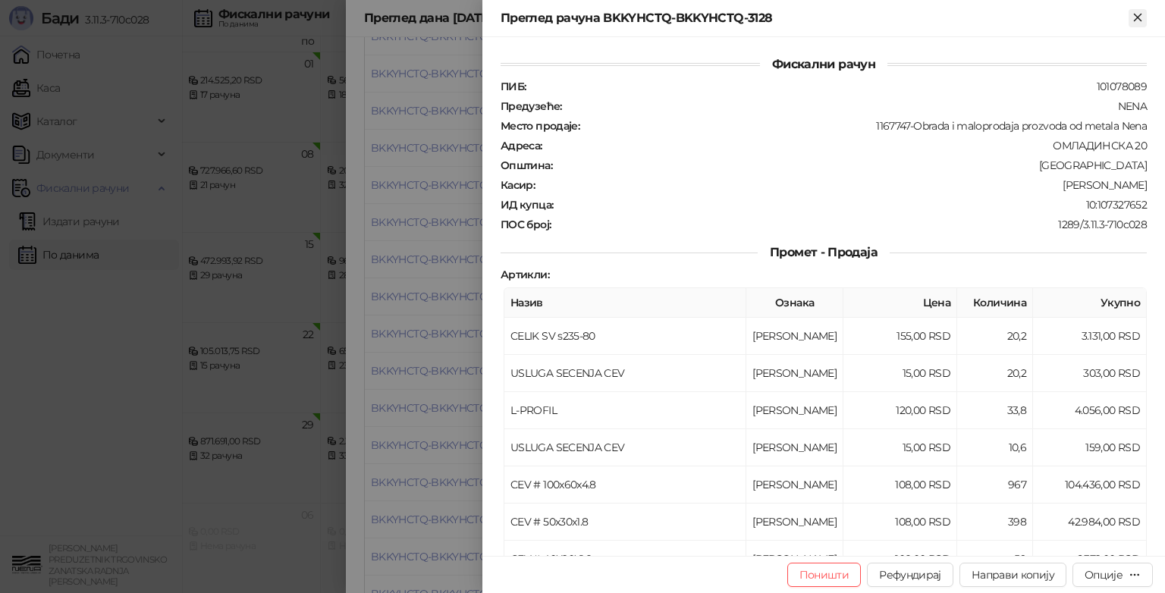
click at [1138, 15] on icon "Close" at bounding box center [1138, 18] width 14 height 14
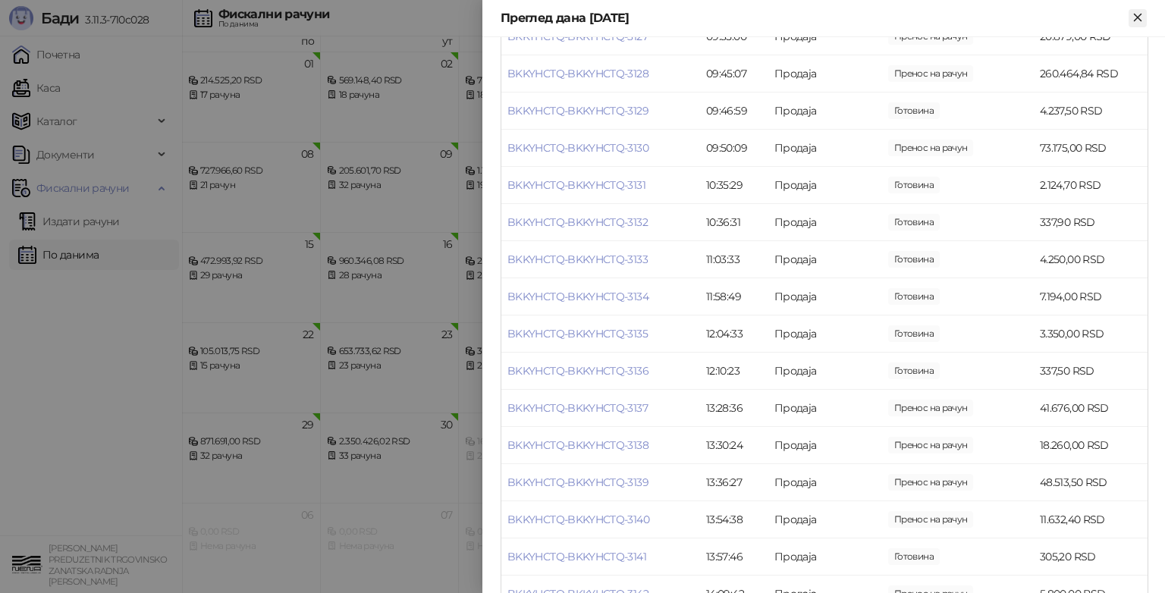
click at [1133, 17] on icon "Close" at bounding box center [1138, 18] width 14 height 14
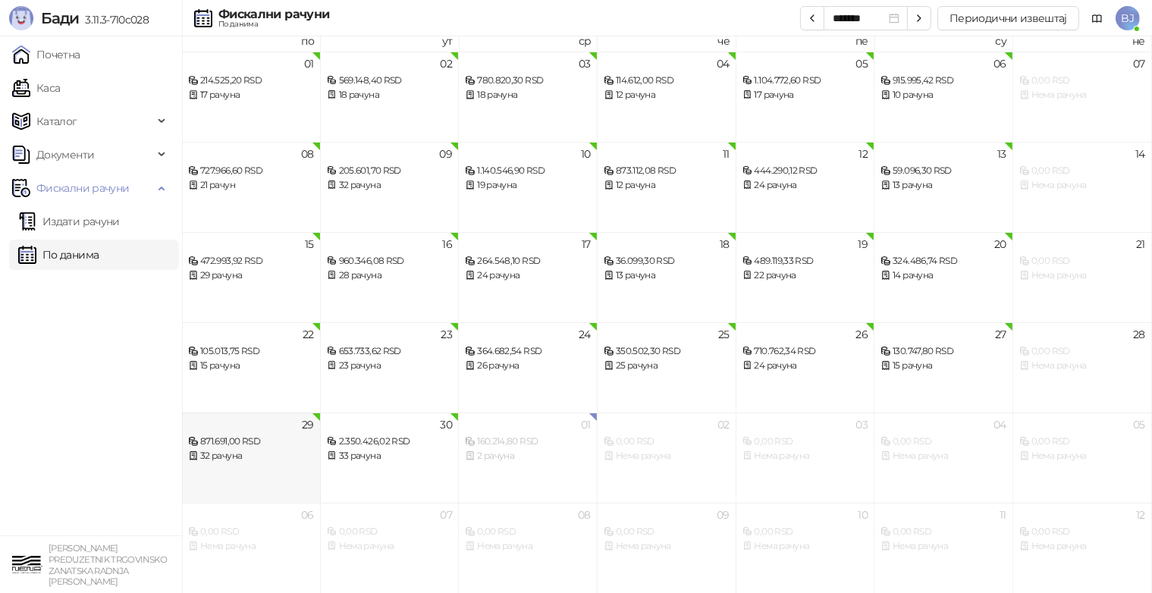
click at [253, 447] on div "871.691,00 RSD" at bounding box center [251, 442] width 126 height 14
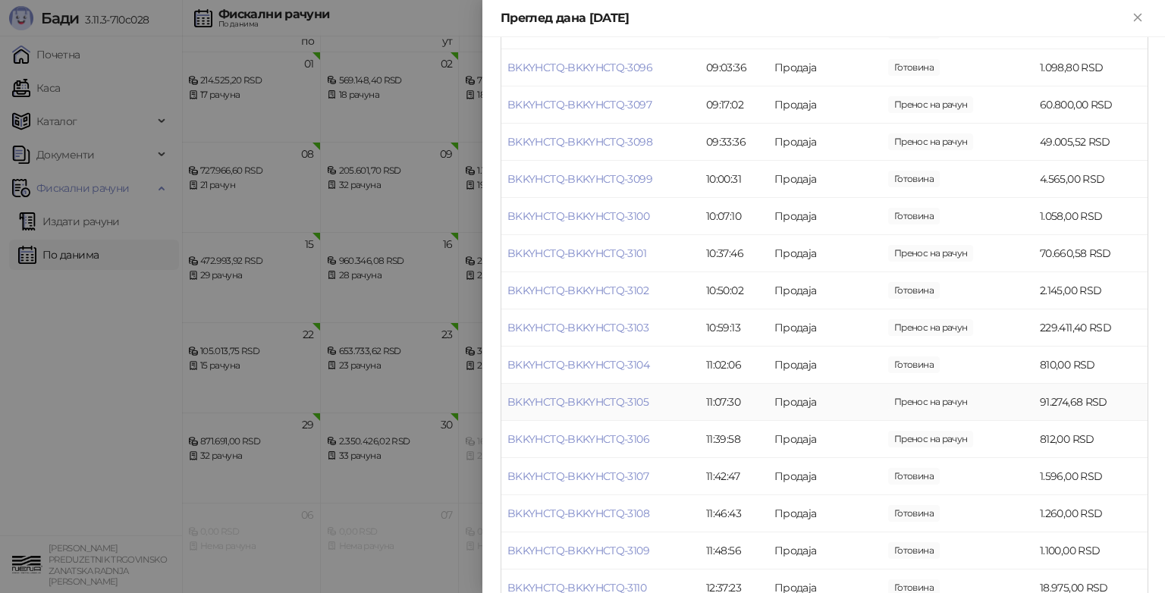
scroll to position [531, 0]
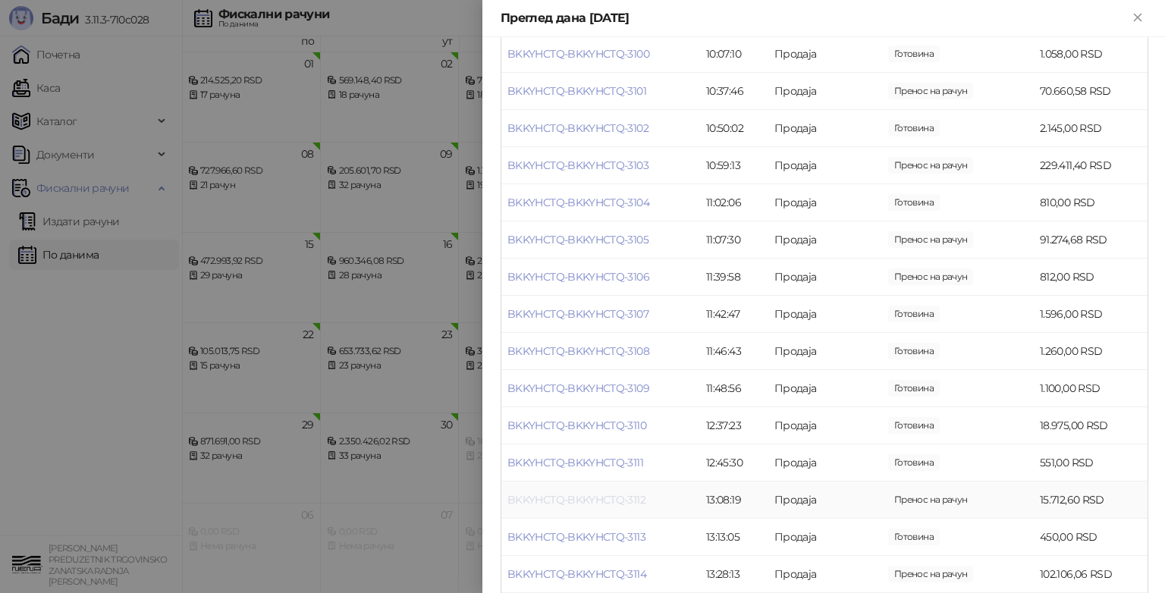
click at [622, 507] on link "BKKYHCTQ-BKKYHCTQ-3112" at bounding box center [577, 500] width 138 height 14
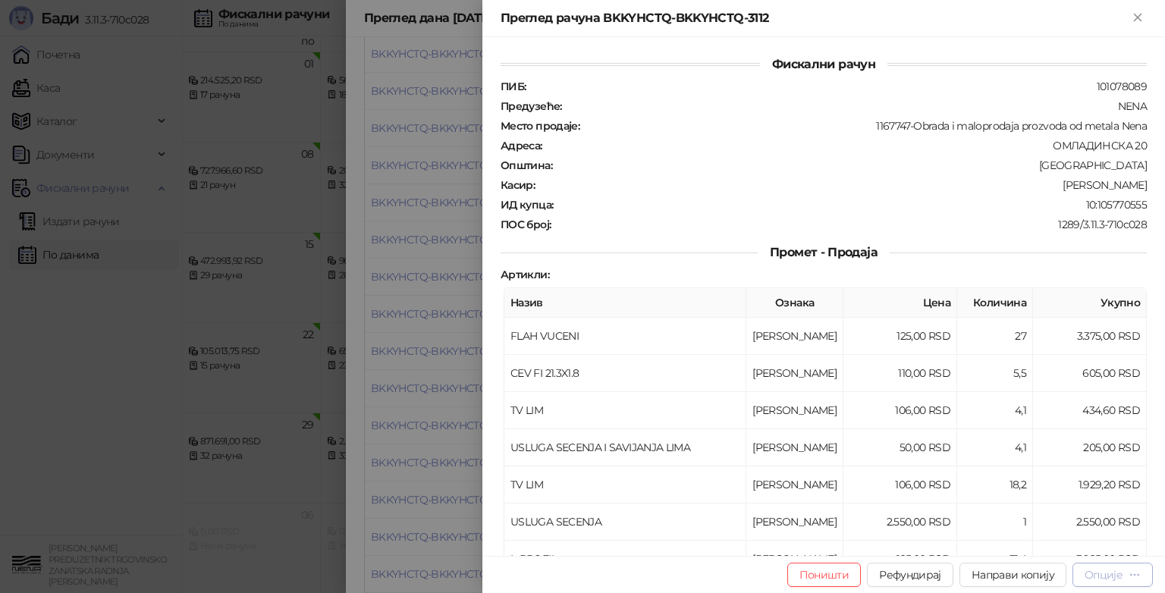
click at [1101, 570] on div "Опције" at bounding box center [1104, 575] width 38 height 14
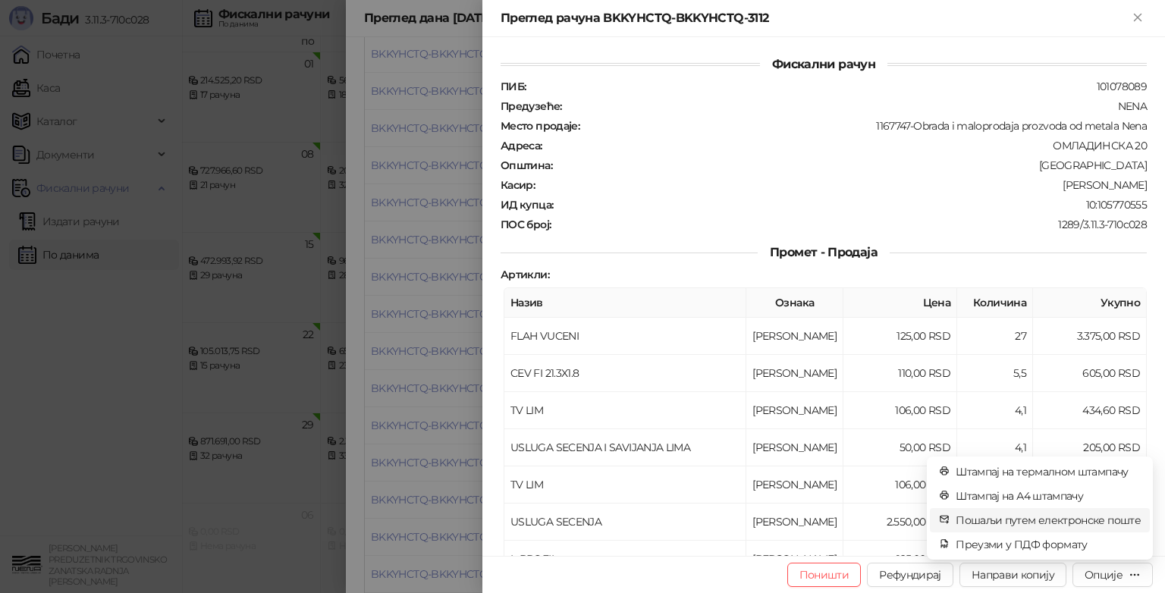
click at [1052, 523] on span "Пошаљи путем електронске поште" at bounding box center [1048, 520] width 185 height 17
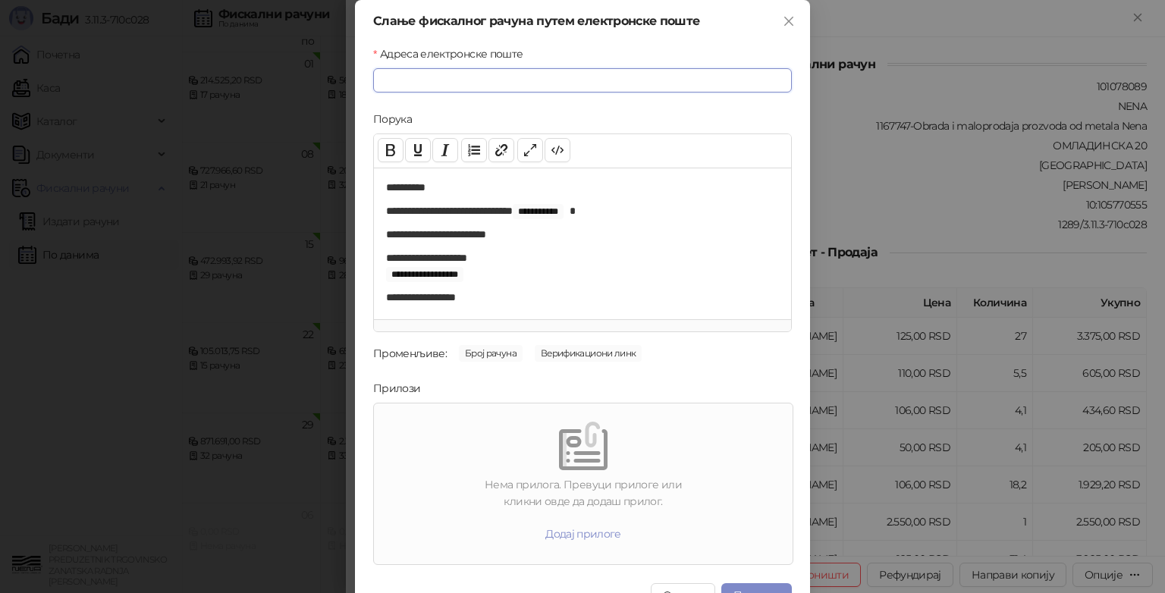
click at [405, 81] on input "Адреса електронске поште" at bounding box center [582, 80] width 419 height 24
type input "**********"
click at [473, 470] on div at bounding box center [583, 446] width 407 height 49
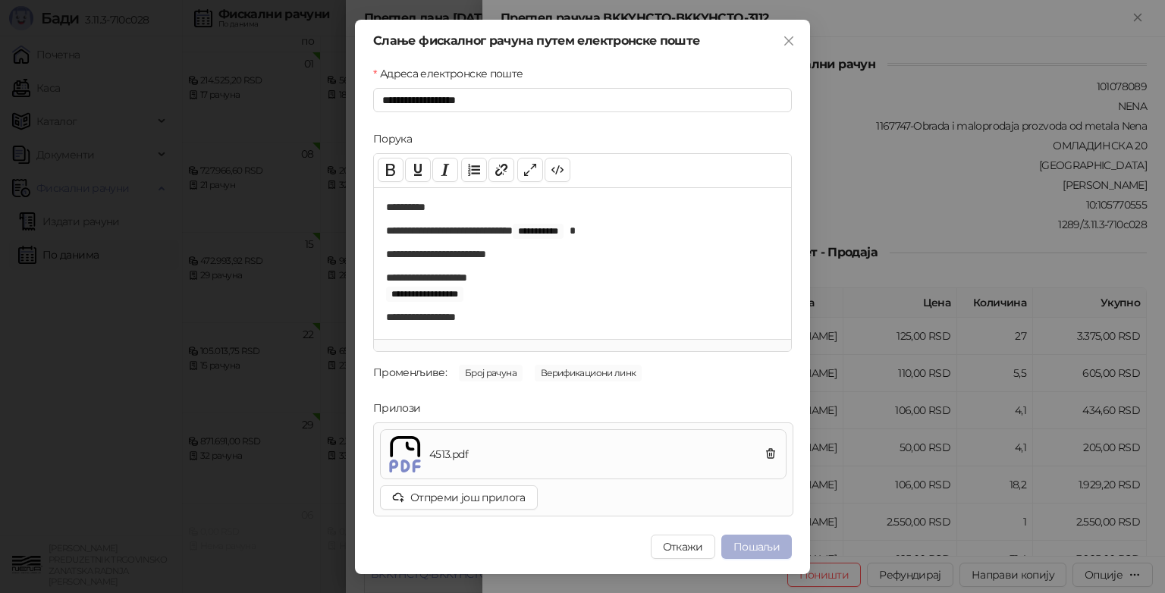
click at [762, 547] on button "Пошаљи" at bounding box center [756, 547] width 71 height 24
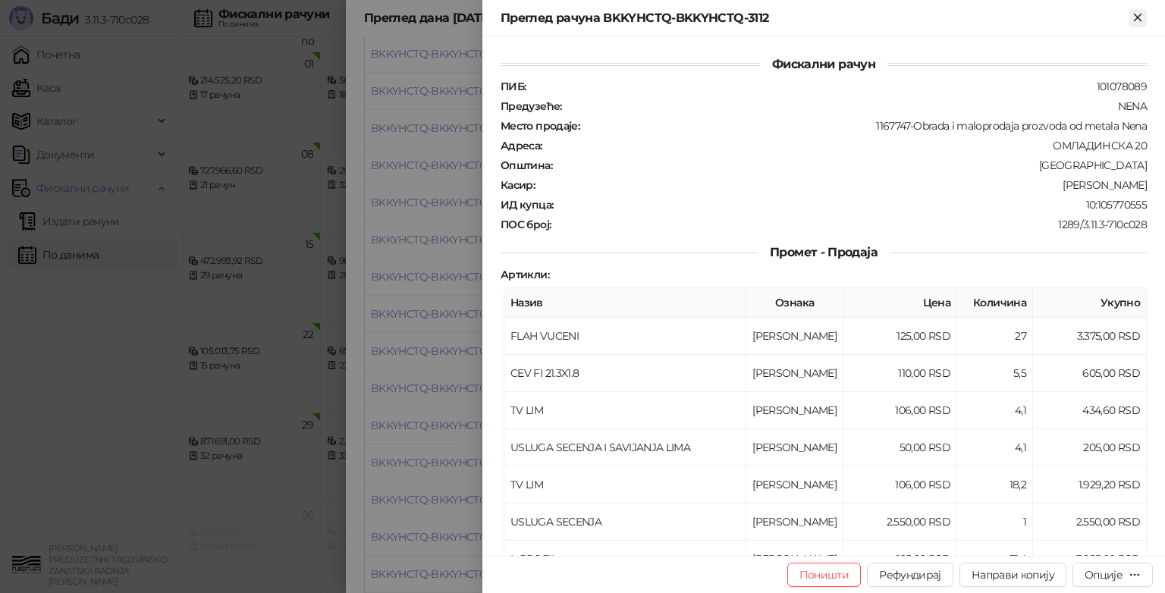
click at [1134, 17] on icon "Close" at bounding box center [1138, 18] width 14 height 14
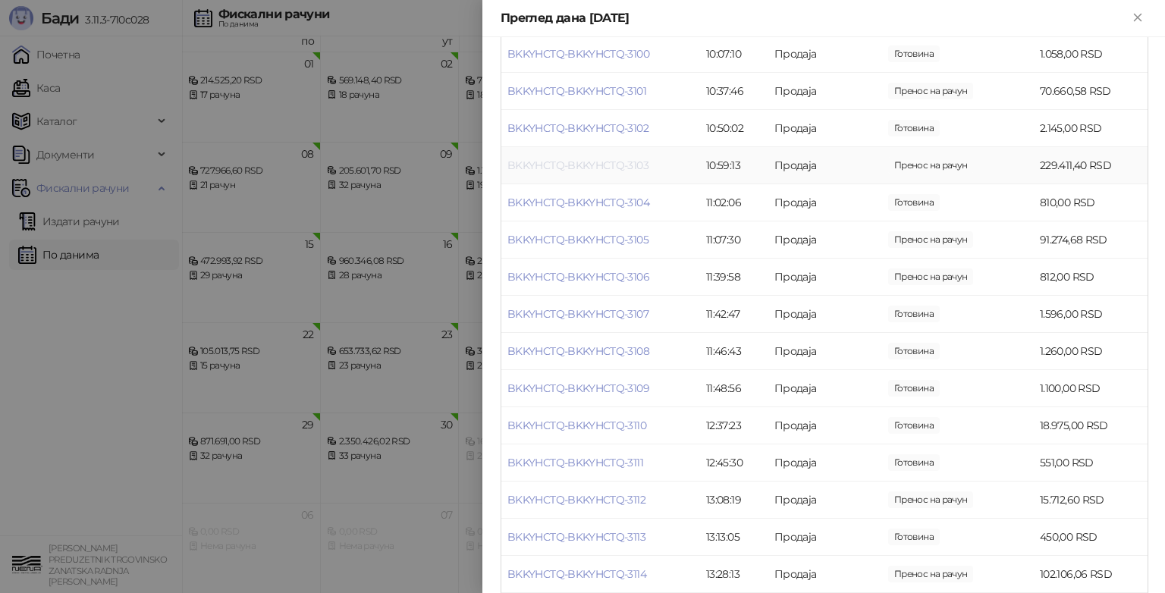
click at [640, 172] on link "BKKYHCTQ-BKKYHCTQ-3103" at bounding box center [578, 166] width 141 height 14
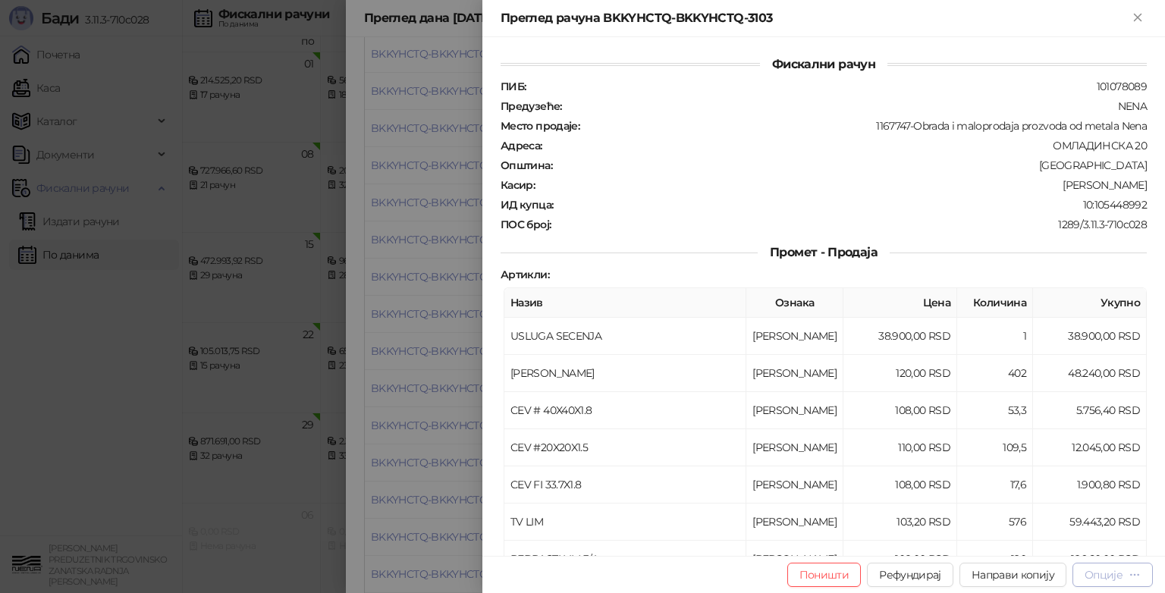
click at [1110, 579] on div "Опције" at bounding box center [1104, 575] width 38 height 14
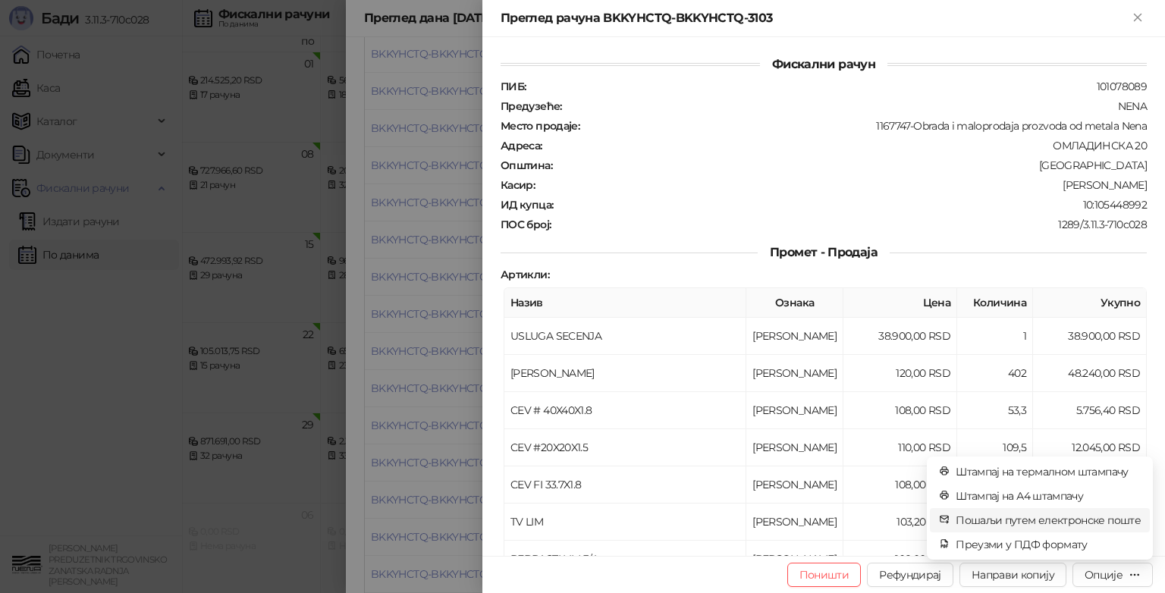
click at [1092, 522] on span "Пошаљи путем електронске поште" at bounding box center [1048, 520] width 185 height 17
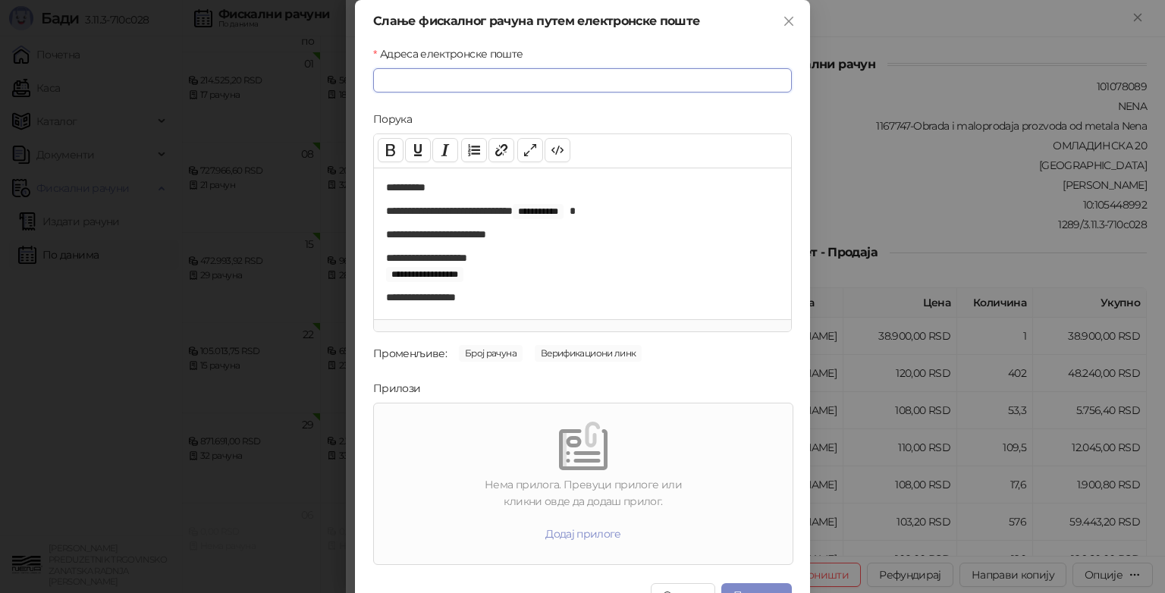
click at [450, 83] on input "Адреса електронске поште" at bounding box center [582, 80] width 419 height 24
type input "**********"
click at [512, 470] on div "Нема прилога. Превуци прилоге или кликни овде да додаш прилог. Додај прилоге" at bounding box center [583, 484] width 407 height 149
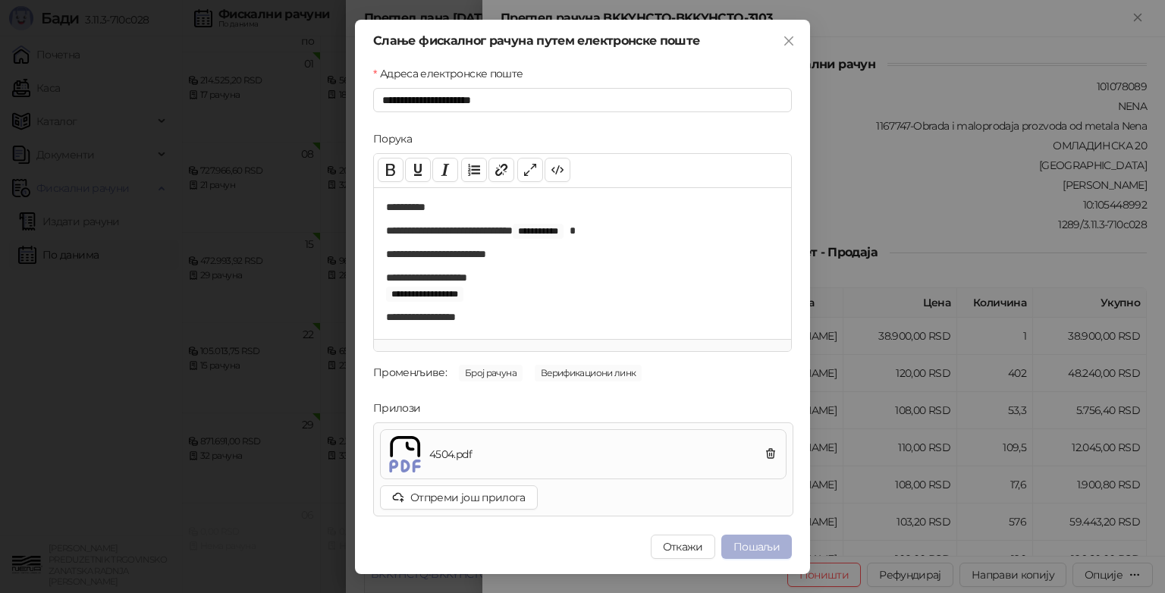
click at [759, 546] on button "Пошаљи" at bounding box center [756, 547] width 71 height 24
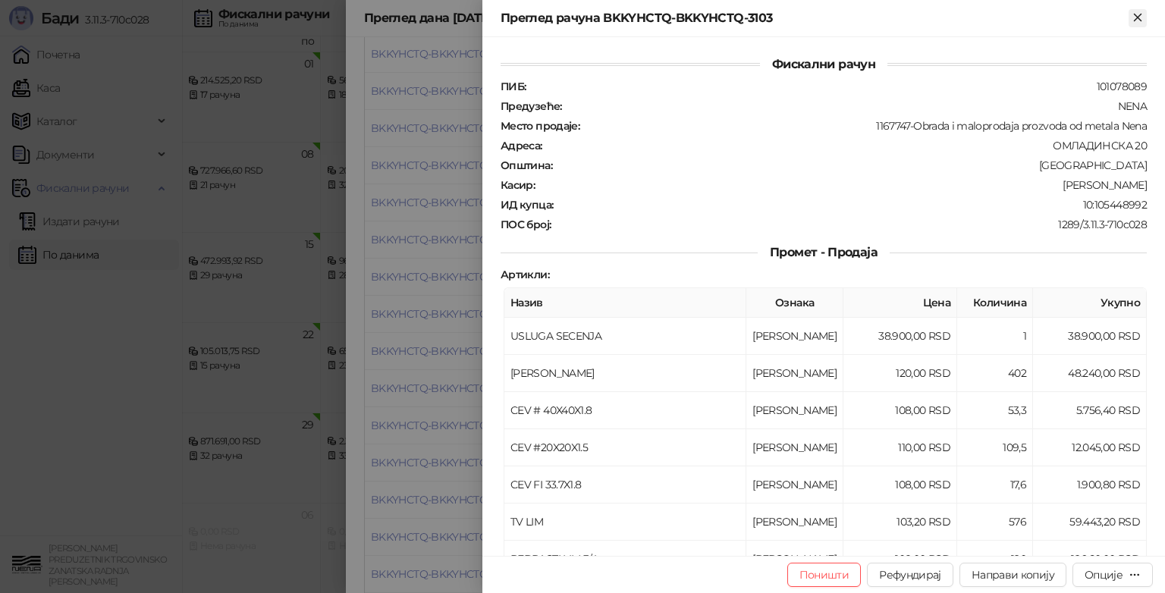
click at [1136, 19] on icon "Close" at bounding box center [1137, 17] width 7 height 7
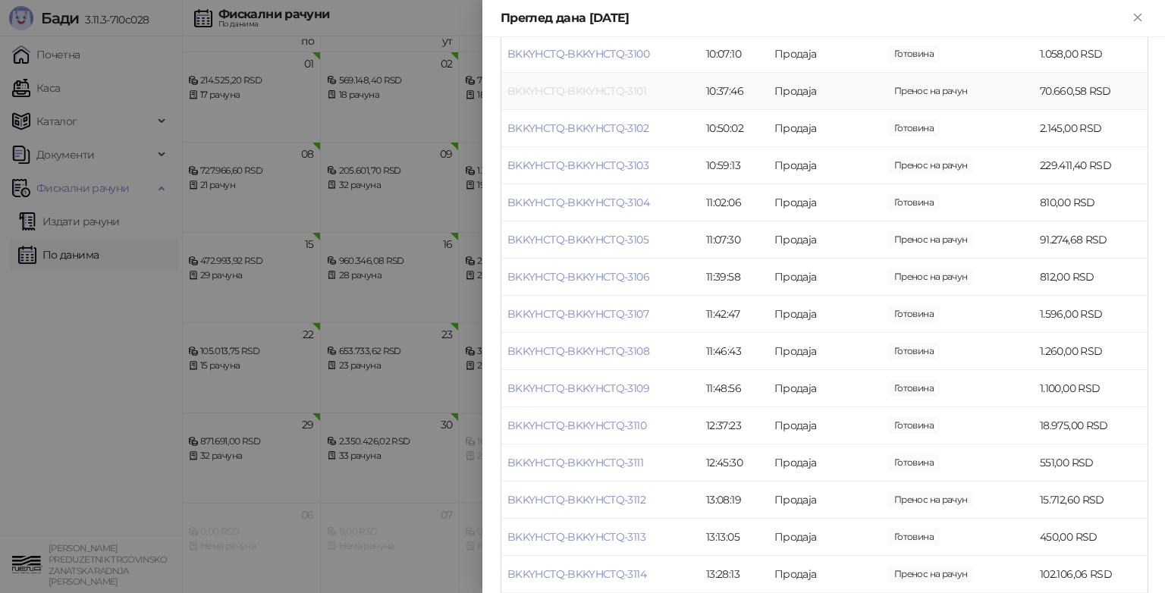
click at [636, 98] on link "BKKYHCTQ-BKKYHCTQ-3101" at bounding box center [577, 91] width 139 height 14
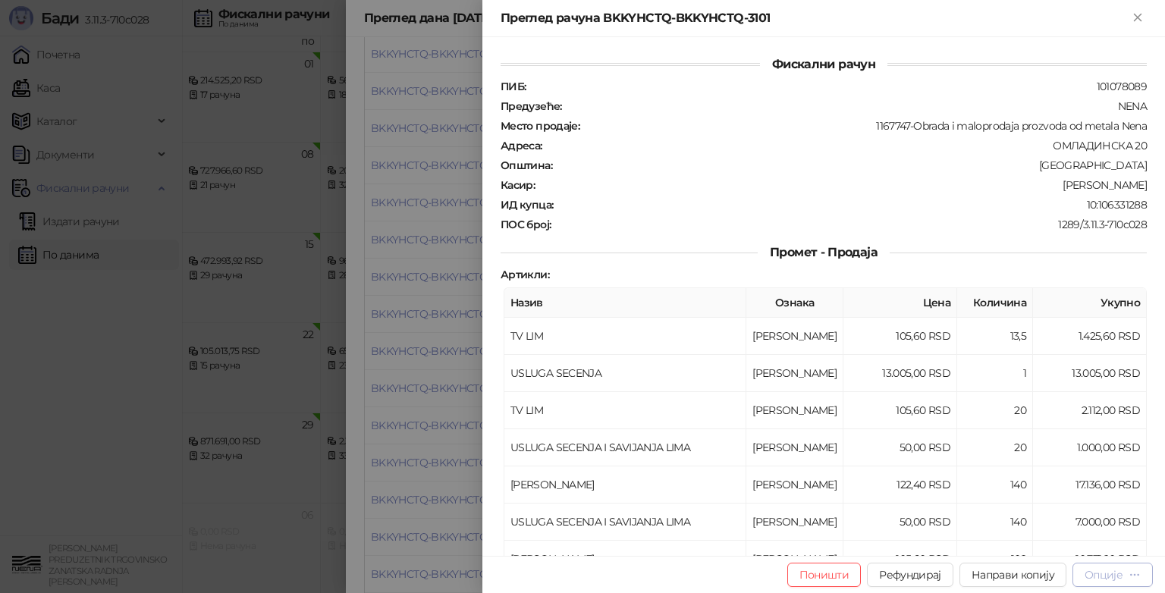
click at [1120, 575] on div "Опције" at bounding box center [1104, 575] width 38 height 14
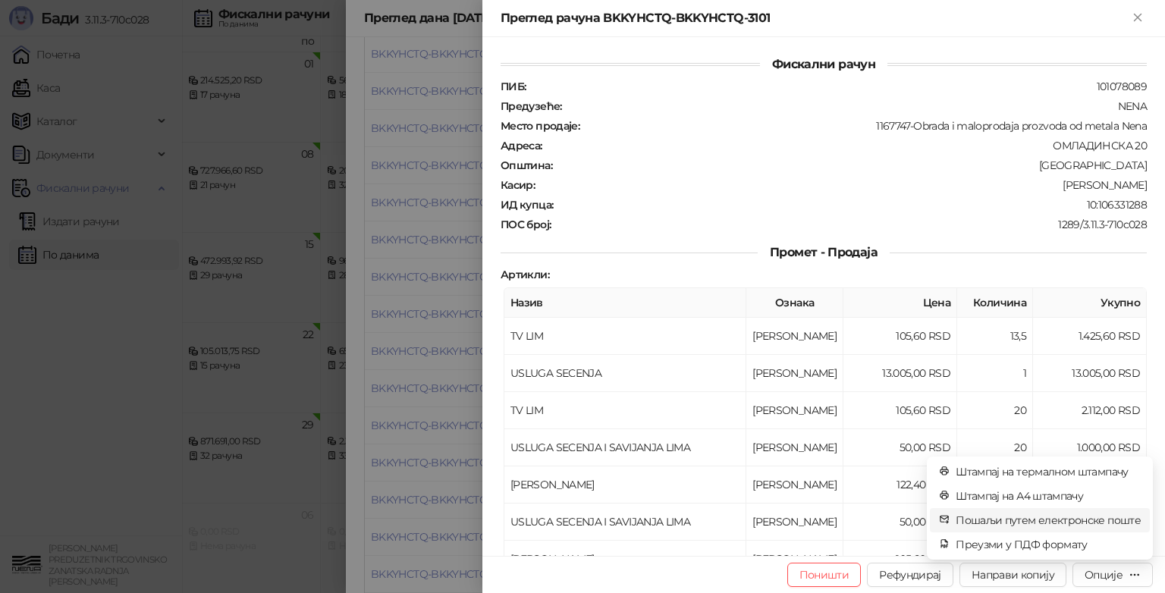
click at [1024, 523] on span "Пошаљи путем електронске поште" at bounding box center [1048, 520] width 185 height 17
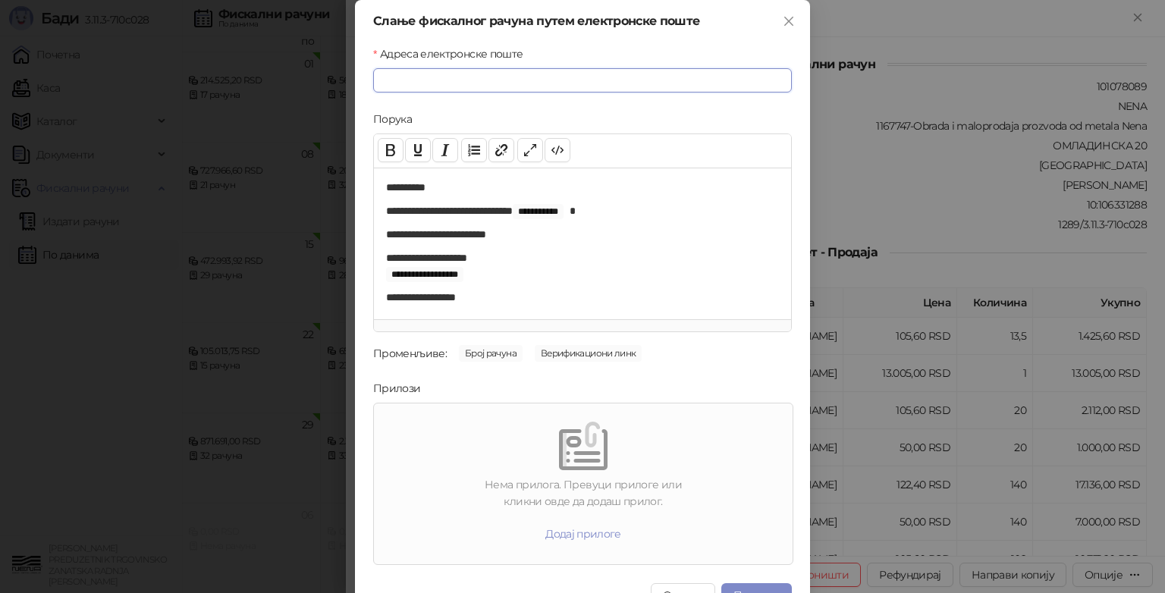
click at [411, 84] on input "Адреса електронске поште" at bounding box center [582, 80] width 419 height 24
type input "**********"
click at [536, 484] on div "Нема прилога. Превуци прилоге или кликни овде да додаш прилог." at bounding box center [583, 492] width 407 height 33
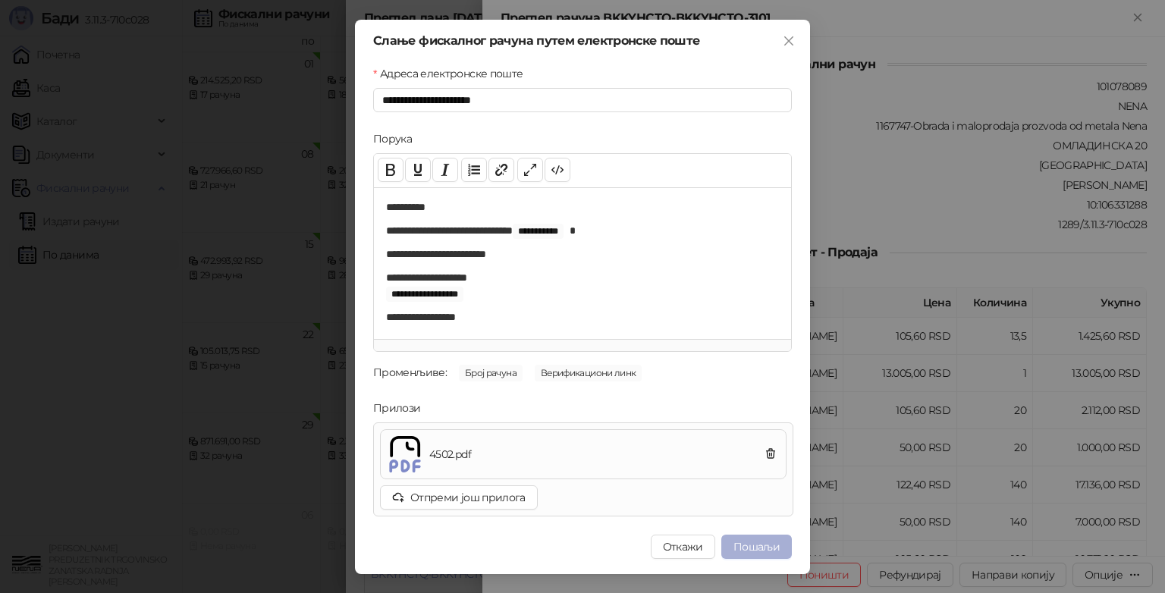
click at [764, 543] on button "Пошаљи" at bounding box center [756, 547] width 71 height 24
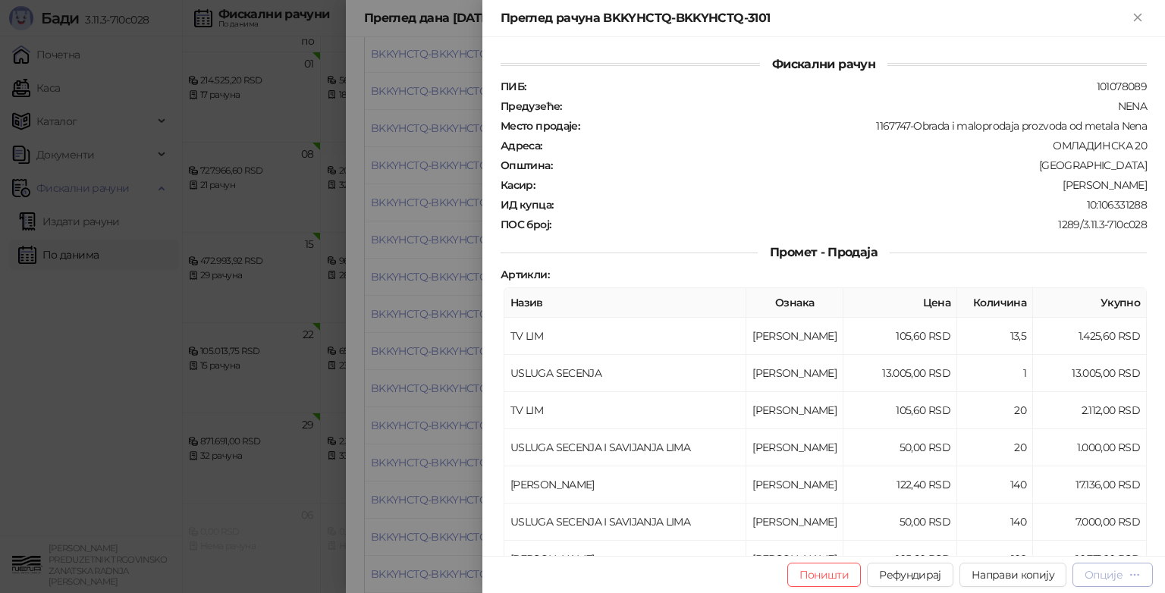
click at [1111, 577] on div "Опције" at bounding box center [1104, 575] width 38 height 14
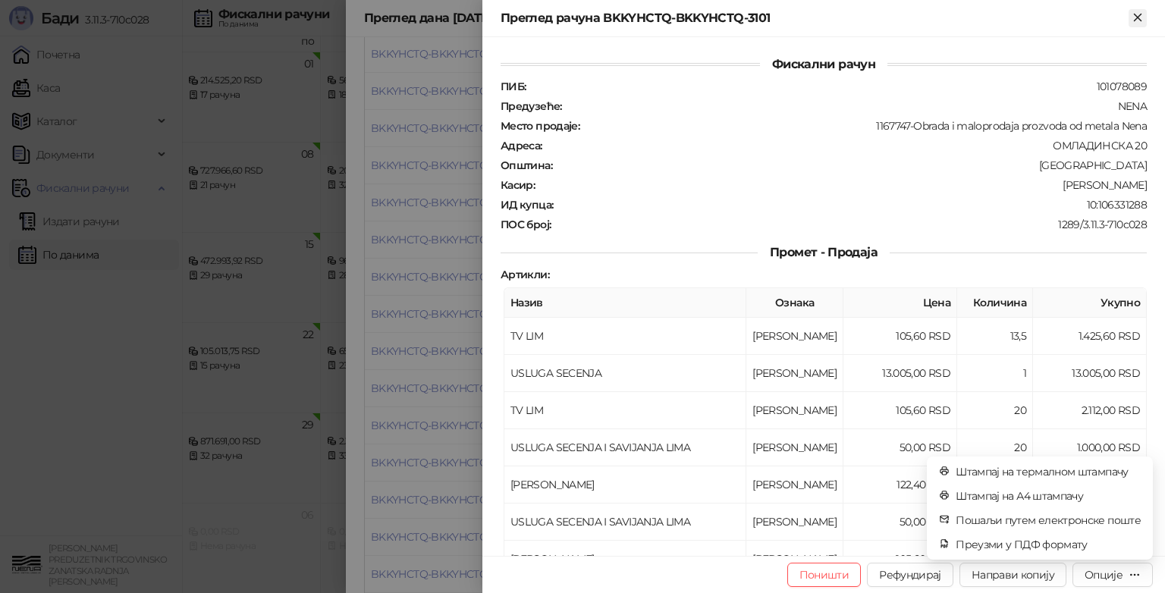
click at [1141, 12] on icon "Close" at bounding box center [1138, 18] width 14 height 14
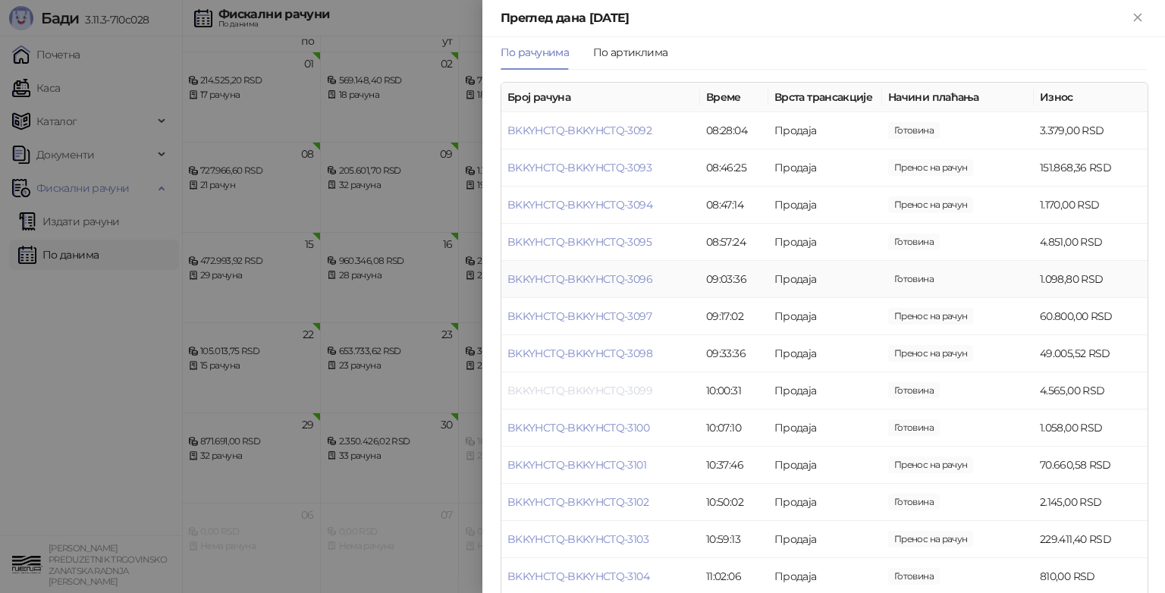
scroll to position [152, 0]
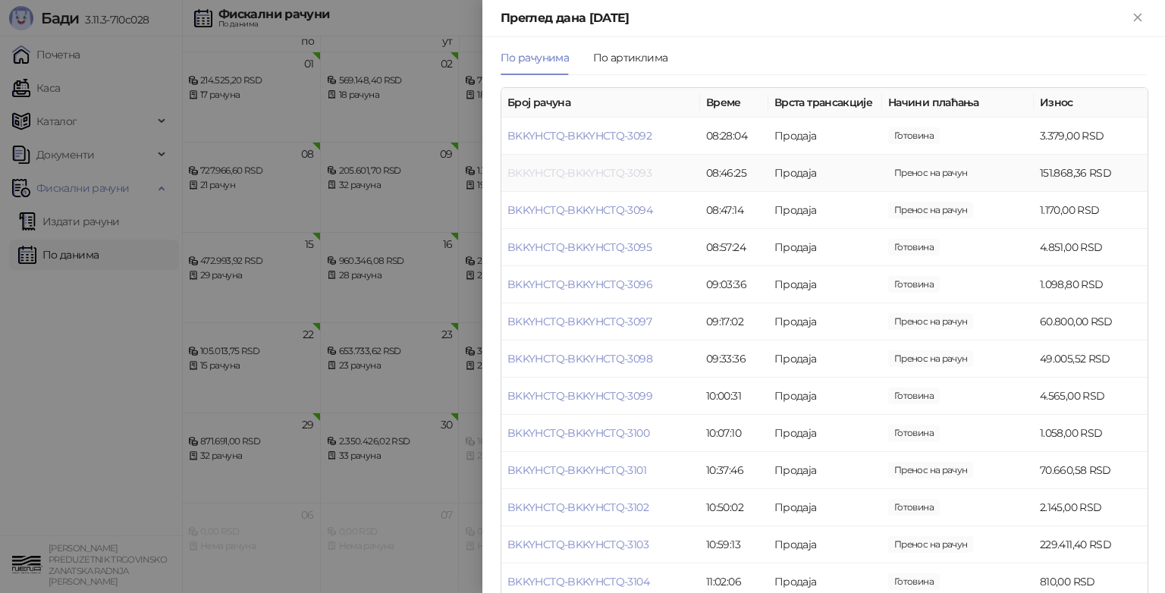
click at [623, 180] on link "BKKYHCTQ-BKKYHCTQ-3093" at bounding box center [580, 173] width 144 height 14
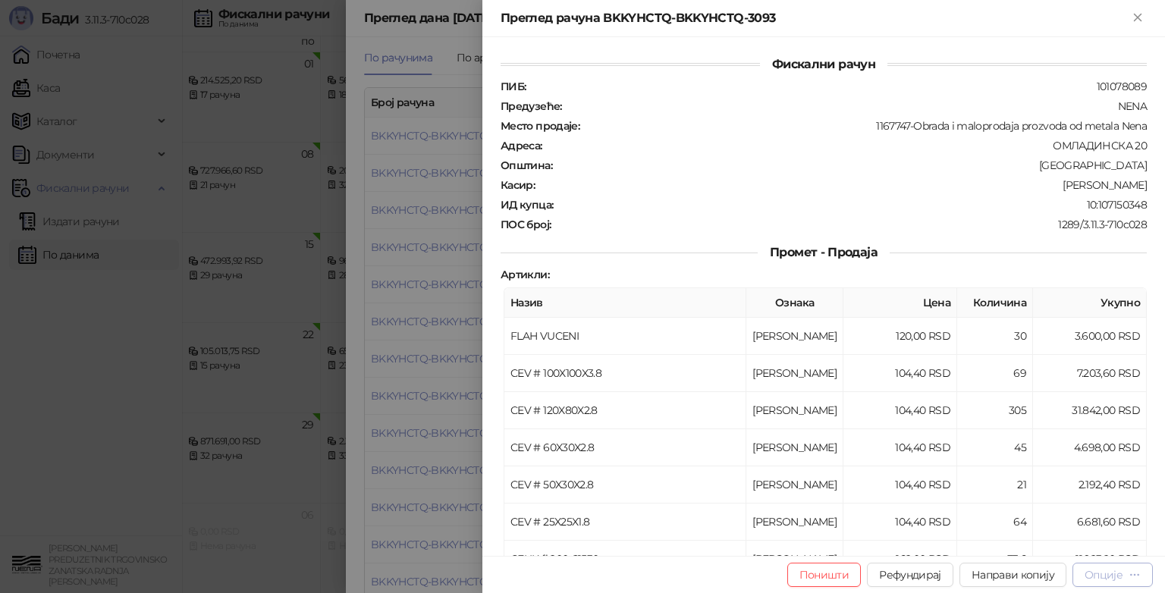
click at [1090, 575] on div "Опције" at bounding box center [1104, 575] width 38 height 14
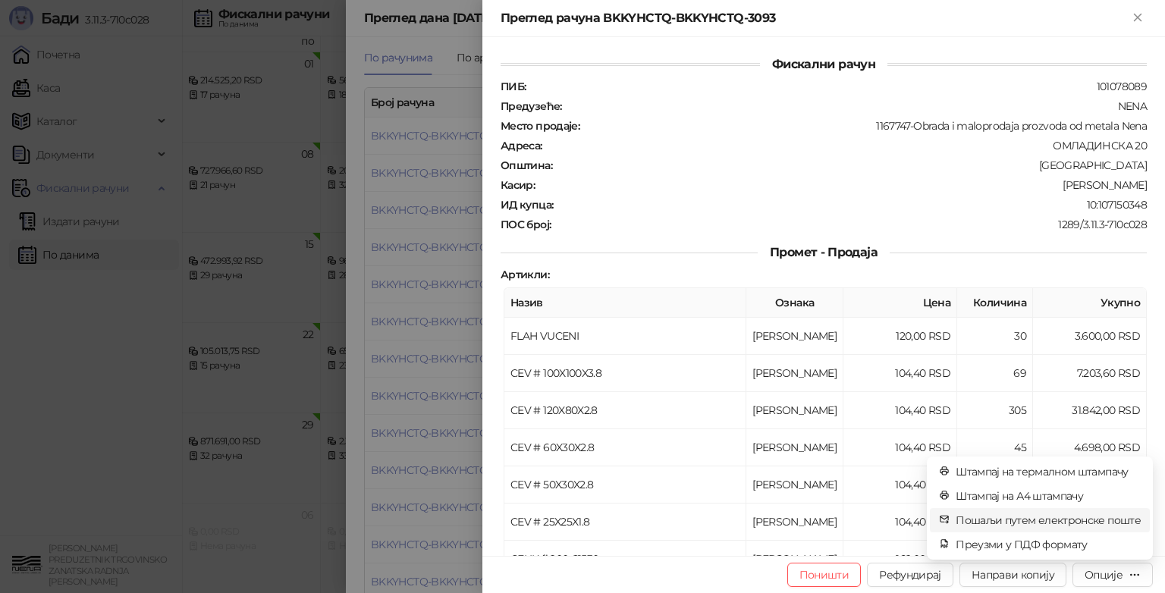
click at [1084, 520] on span "Пошаљи путем електронске поште" at bounding box center [1048, 520] width 185 height 17
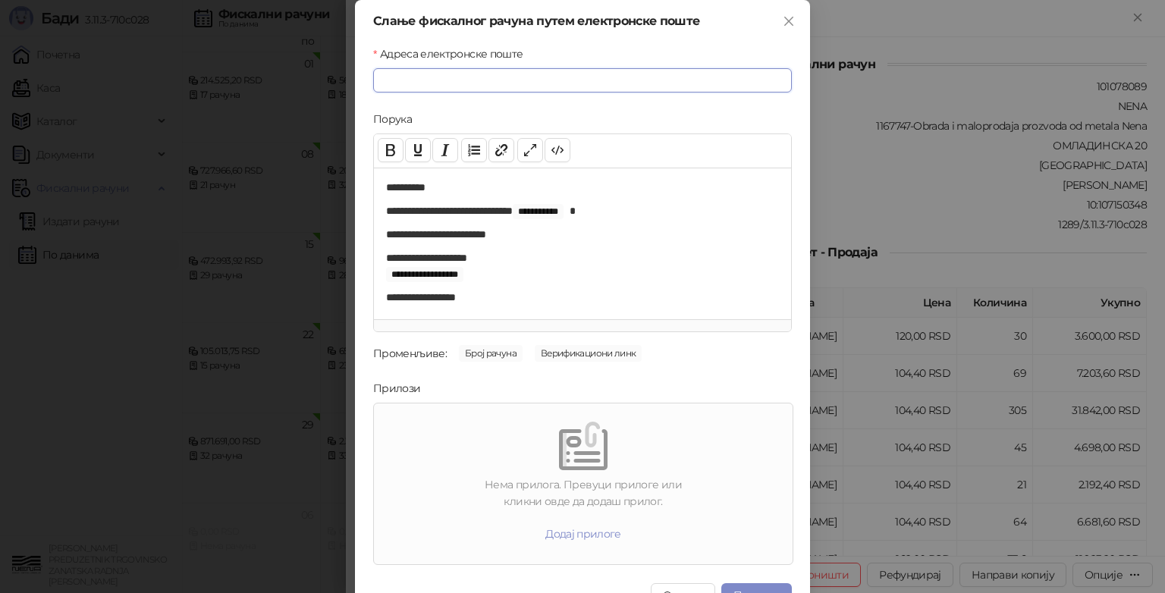
click at [457, 85] on input "Адреса електронске поште" at bounding box center [582, 80] width 419 height 24
type input "**********"
click at [564, 473] on div "Нема прилога. Превуци прилоге или кликни овде да додаш прилог. Додај прилоге" at bounding box center [583, 484] width 407 height 149
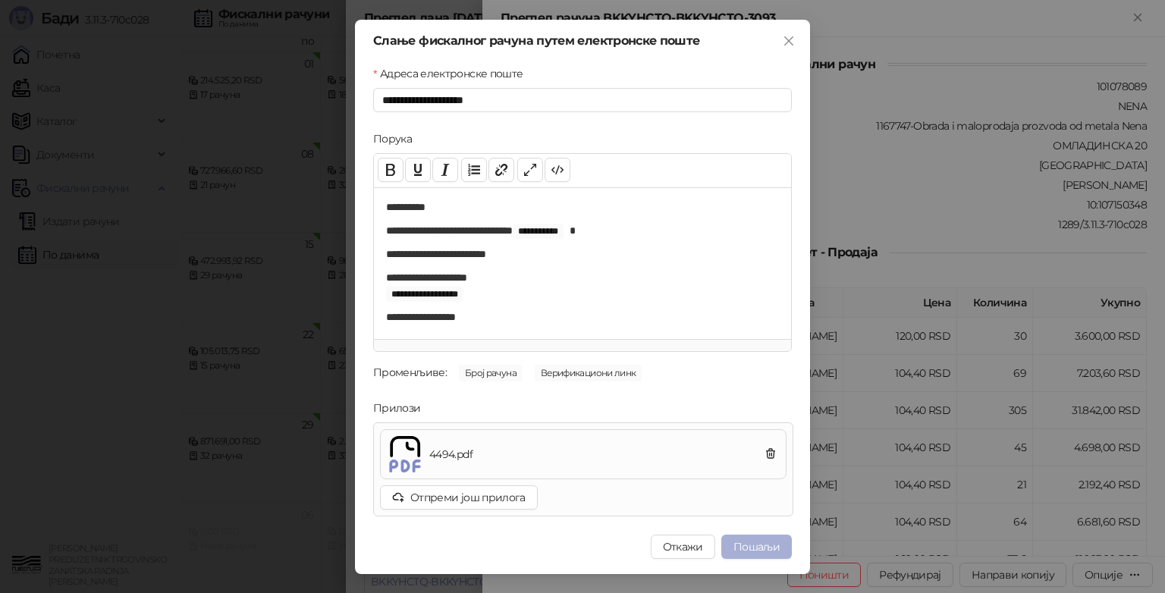
click at [765, 550] on button "Пошаљи" at bounding box center [756, 547] width 71 height 24
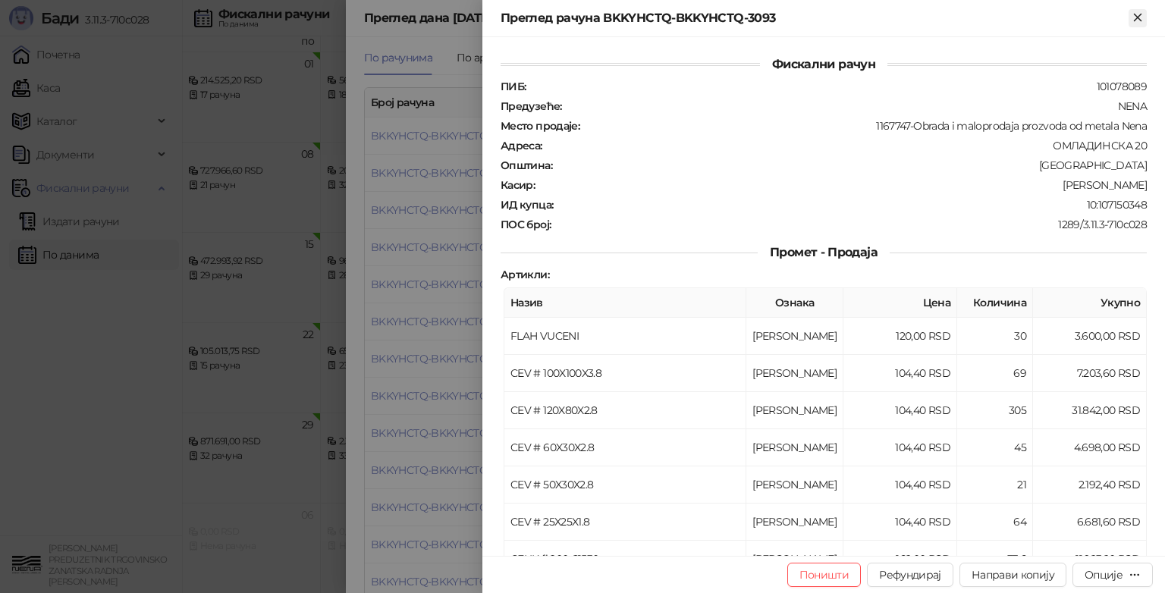
click at [1135, 14] on icon "Close" at bounding box center [1138, 18] width 14 height 14
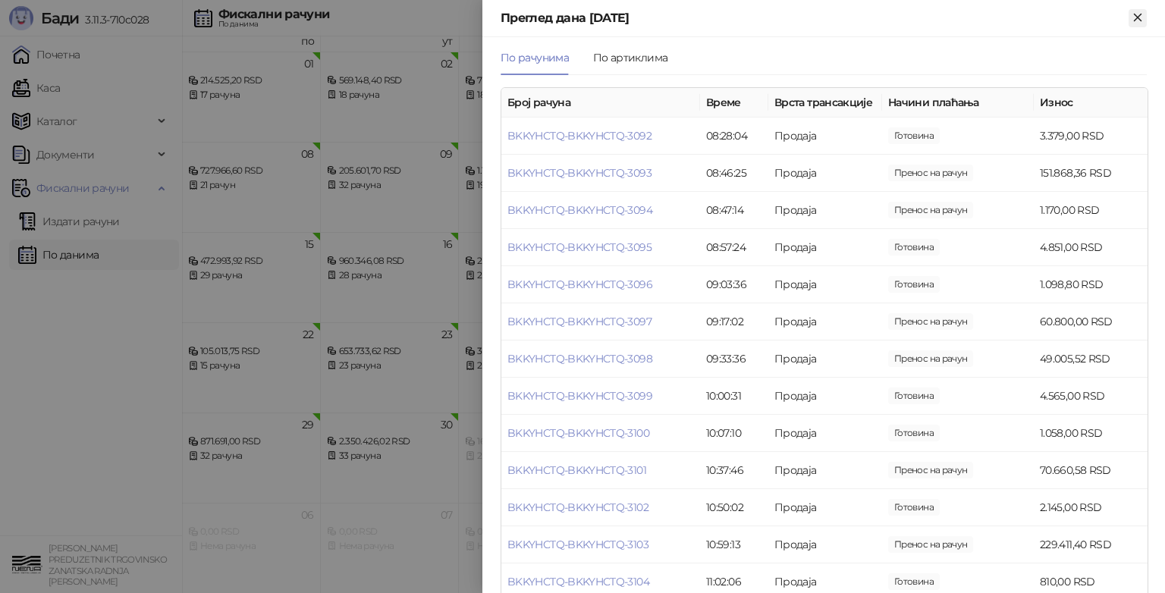
click at [1141, 14] on icon "Close" at bounding box center [1137, 17] width 7 height 7
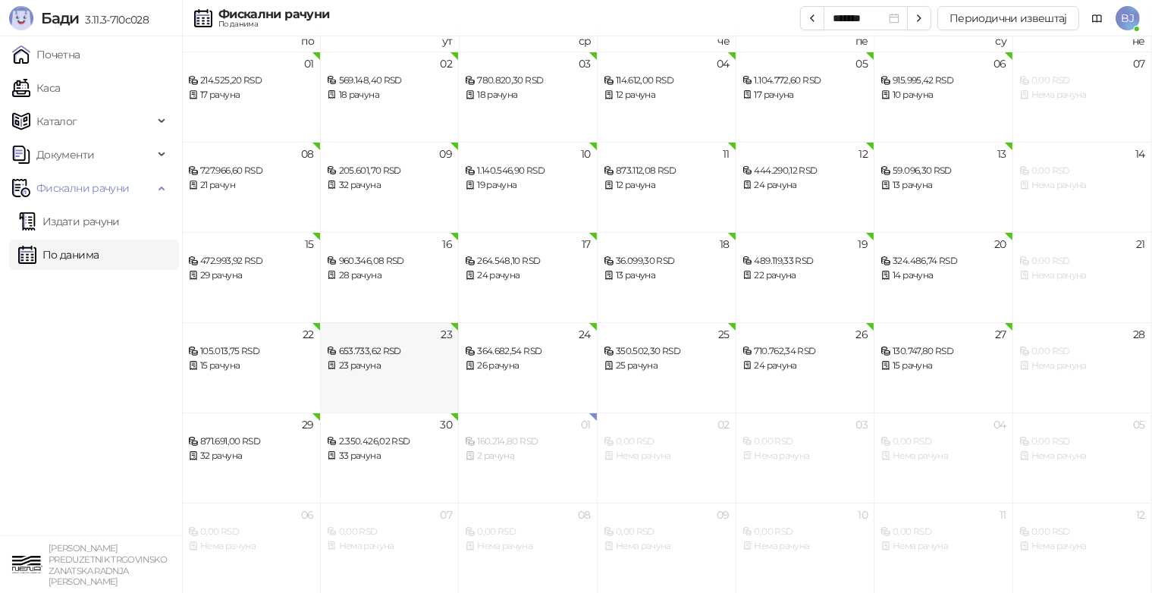
click at [417, 353] on div "653.733,62 RSD" at bounding box center [390, 351] width 126 height 14
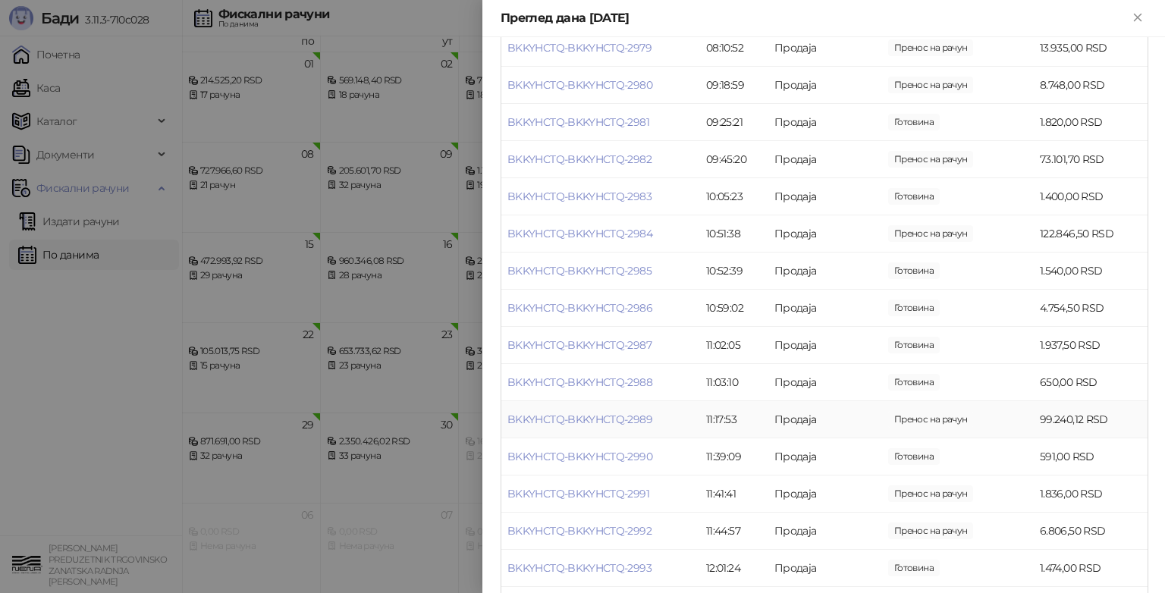
scroll to position [303, 0]
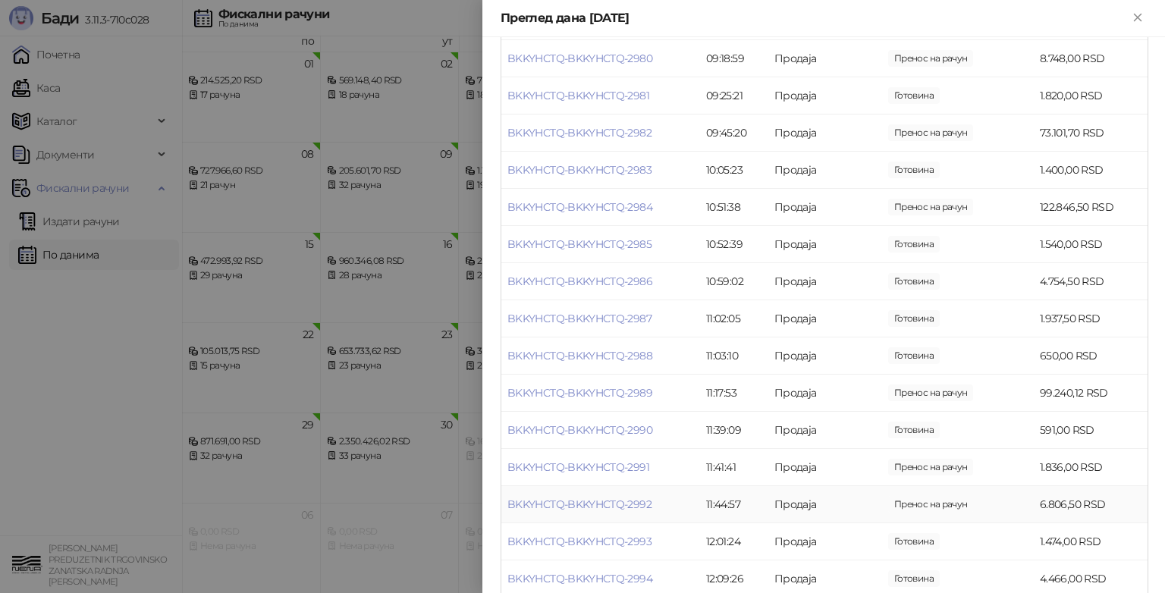
click at [625, 523] on td "BKKYHCTQ-BKKYHCTQ-2992" at bounding box center [600, 504] width 199 height 37
click at [624, 140] on link "BKKYHCTQ-BKKYHCTQ-2982" at bounding box center [580, 133] width 144 height 14
click at [624, 149] on body "Бади 3.11.3-710c028 Почетна Каса Каталог Документи Фискални рачуни Издати рачун…" at bounding box center [576, 293] width 1152 height 602
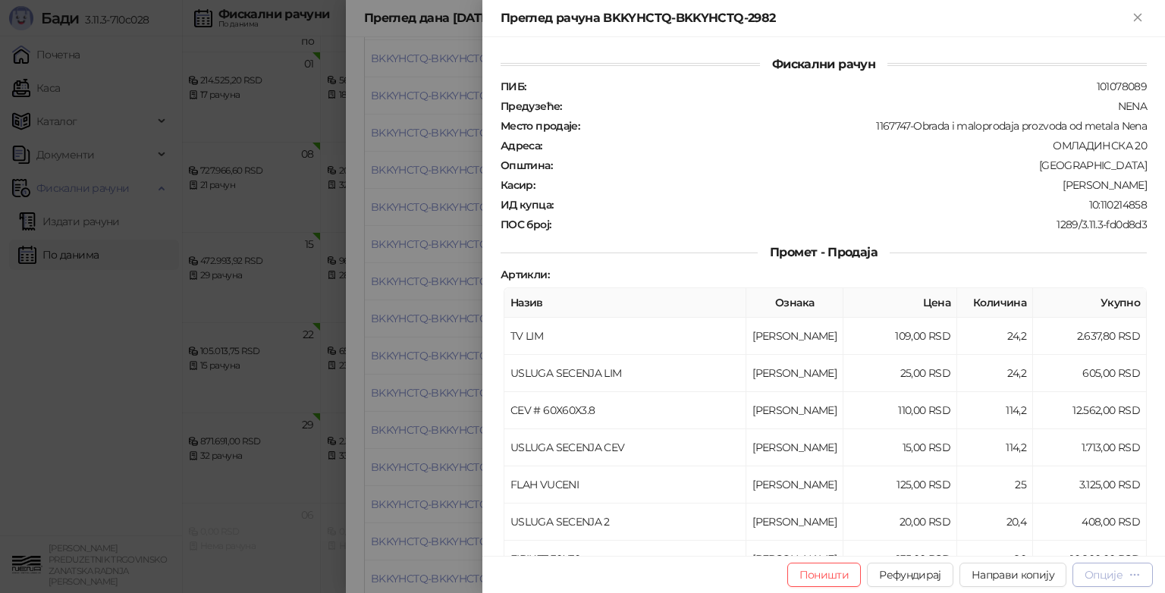
click at [1117, 577] on div "Опције" at bounding box center [1104, 575] width 38 height 14
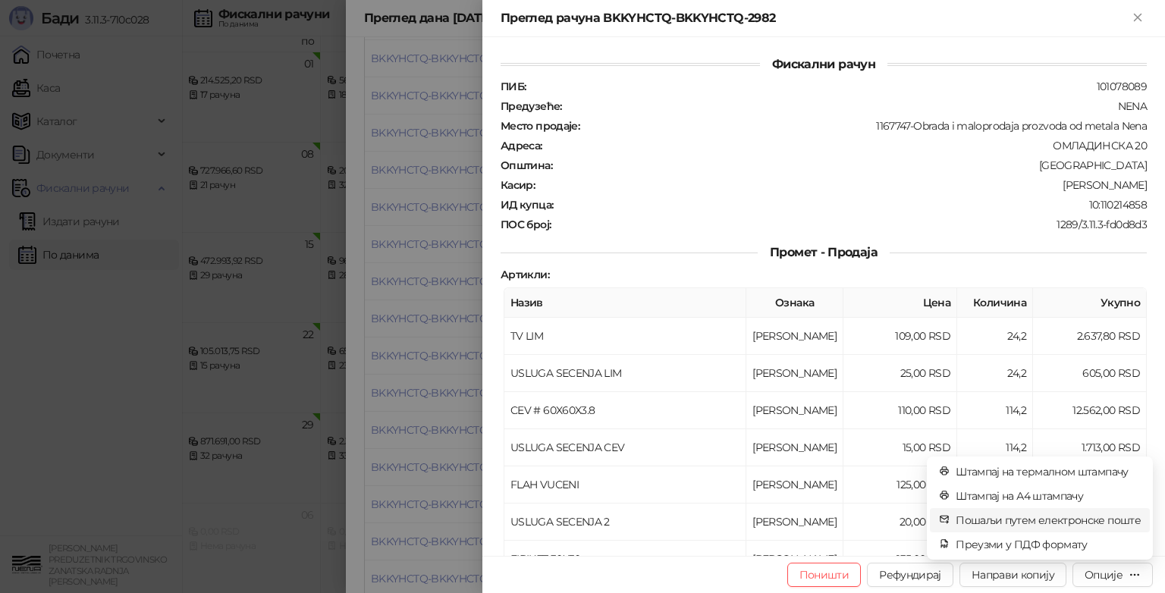
click at [1056, 520] on span "Пошаљи путем електронске поште" at bounding box center [1048, 520] width 185 height 17
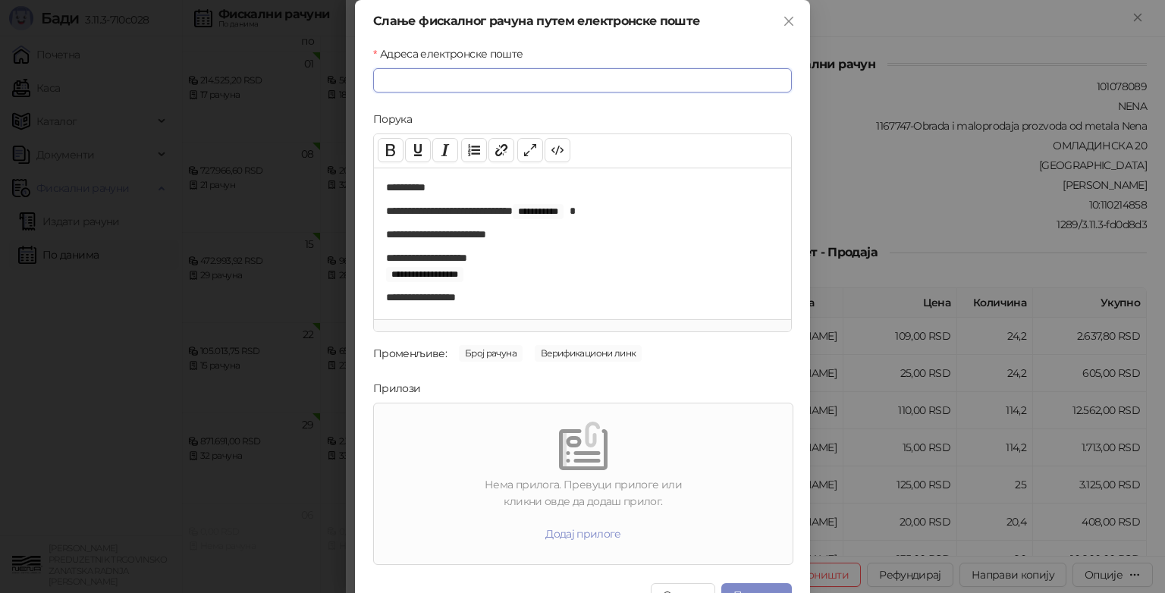
click at [419, 83] on input "Адреса електронске поште" at bounding box center [582, 80] width 419 height 24
type input "**********"
click at [574, 476] on div "Нема прилога. Превуци прилоге или кликни овде да додаш прилог." at bounding box center [583, 492] width 407 height 33
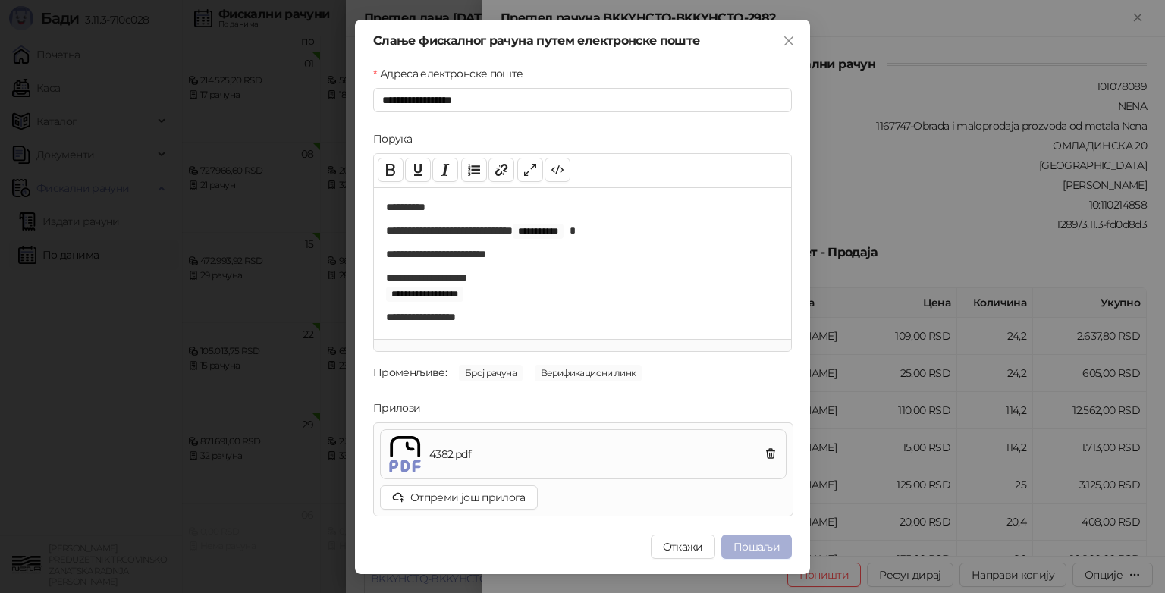
click at [771, 546] on button "Пошаљи" at bounding box center [756, 547] width 71 height 24
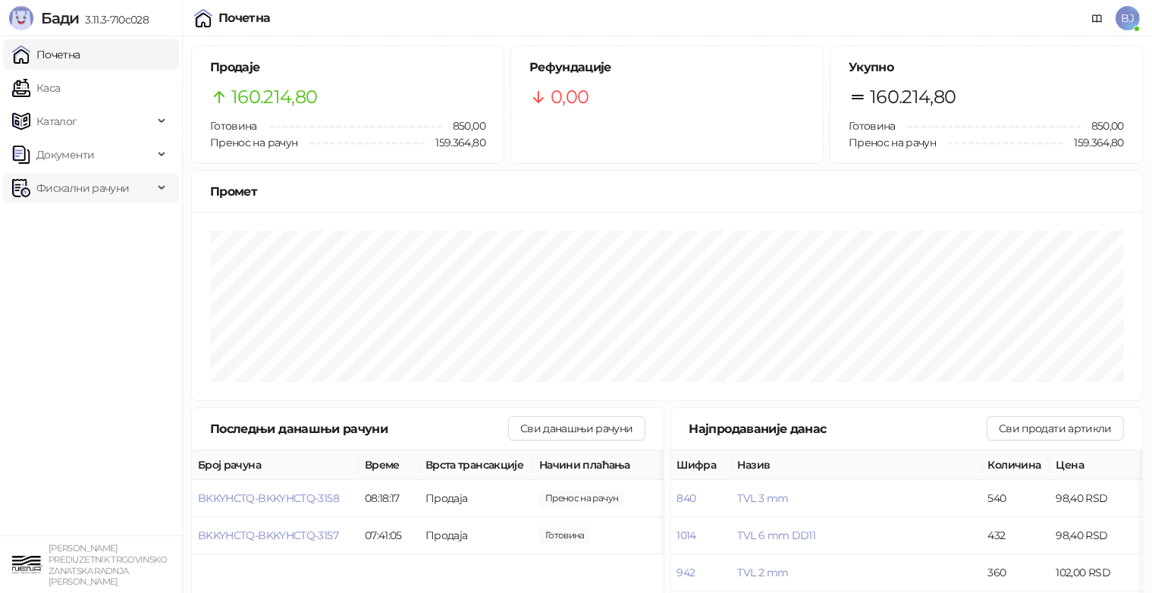
click at [97, 197] on span "Фискални рачуни" at bounding box center [82, 188] width 93 height 30
click at [70, 263] on link "По данима" at bounding box center [58, 255] width 80 height 30
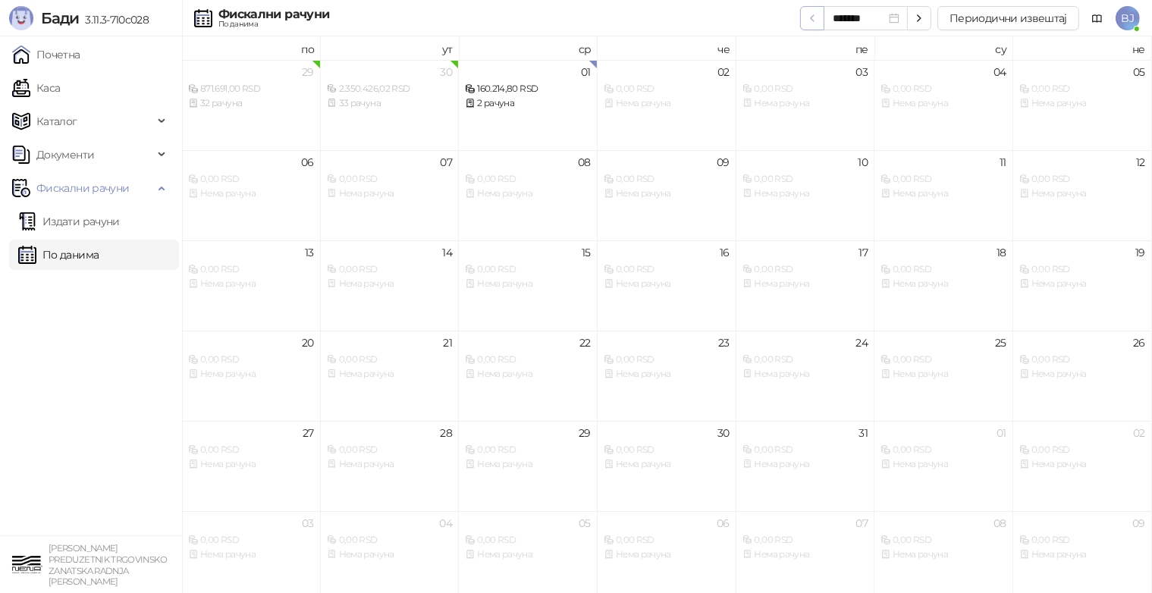
click at [815, 14] on icon "button" at bounding box center [812, 18] width 12 height 12
type input "*******"
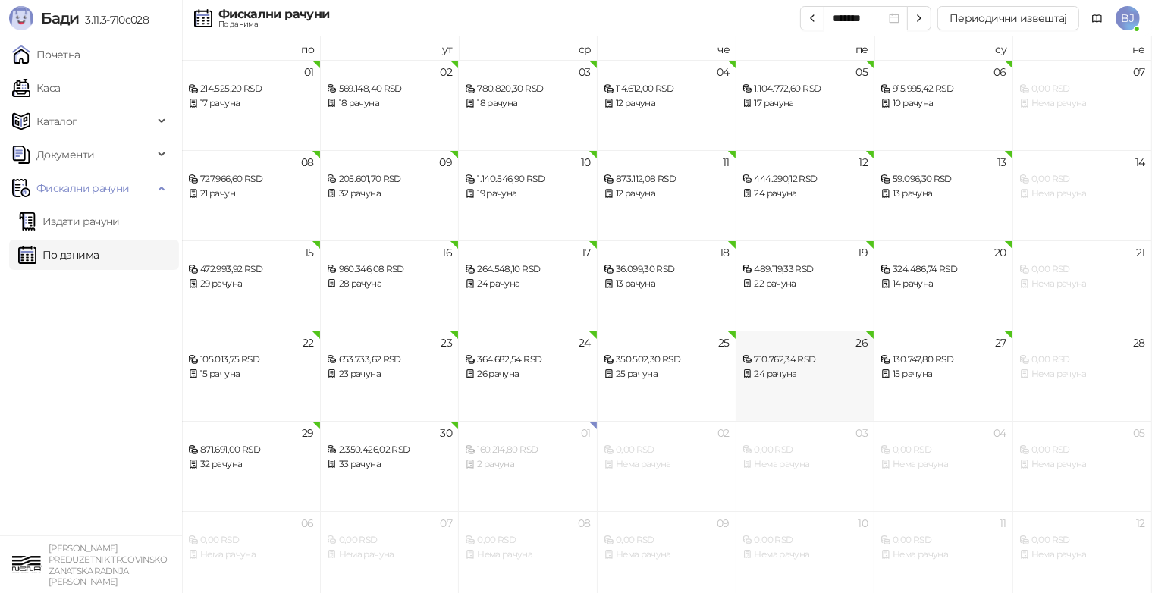
click at [826, 376] on div "24 рачуна" at bounding box center [806, 374] width 126 height 14
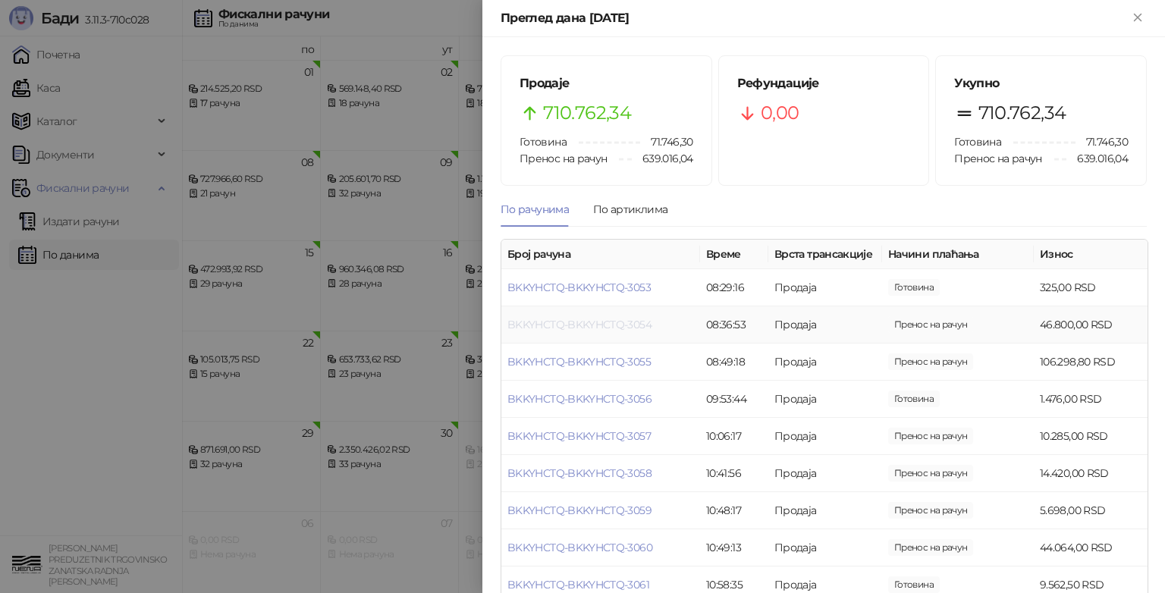
click at [649, 332] on link "BKKYHCTQ-BKKYHCTQ-3054" at bounding box center [580, 325] width 144 height 14
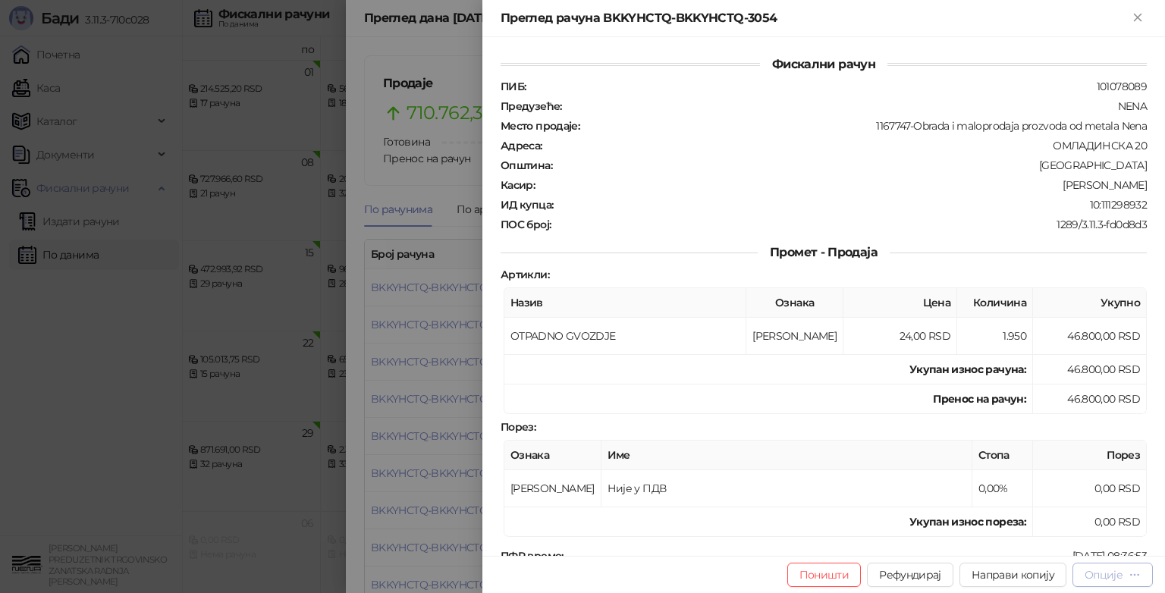
click at [1111, 573] on div "Опције" at bounding box center [1104, 575] width 38 height 14
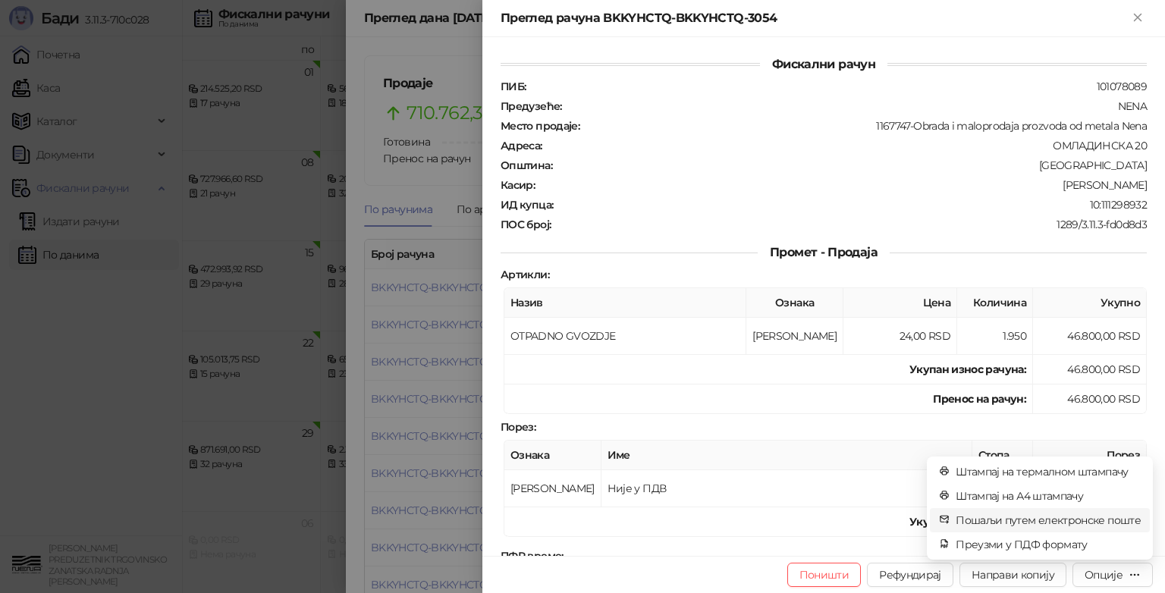
click at [1080, 523] on span "Пошаљи путем електронске поште" at bounding box center [1048, 520] width 185 height 17
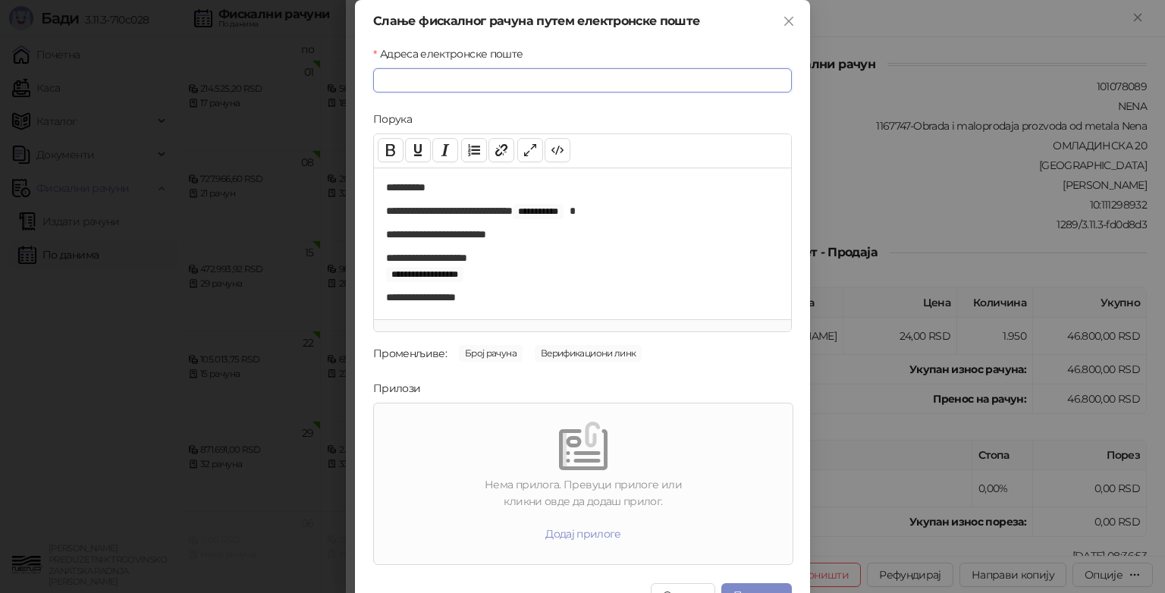
click at [453, 77] on input "Адреса електронске поште" at bounding box center [582, 80] width 419 height 24
type input "**********"
click at [495, 471] on div "Нема прилога. Превуци прилоге или кликни овде да додаш прилог. Додај прилоге" at bounding box center [583, 484] width 407 height 149
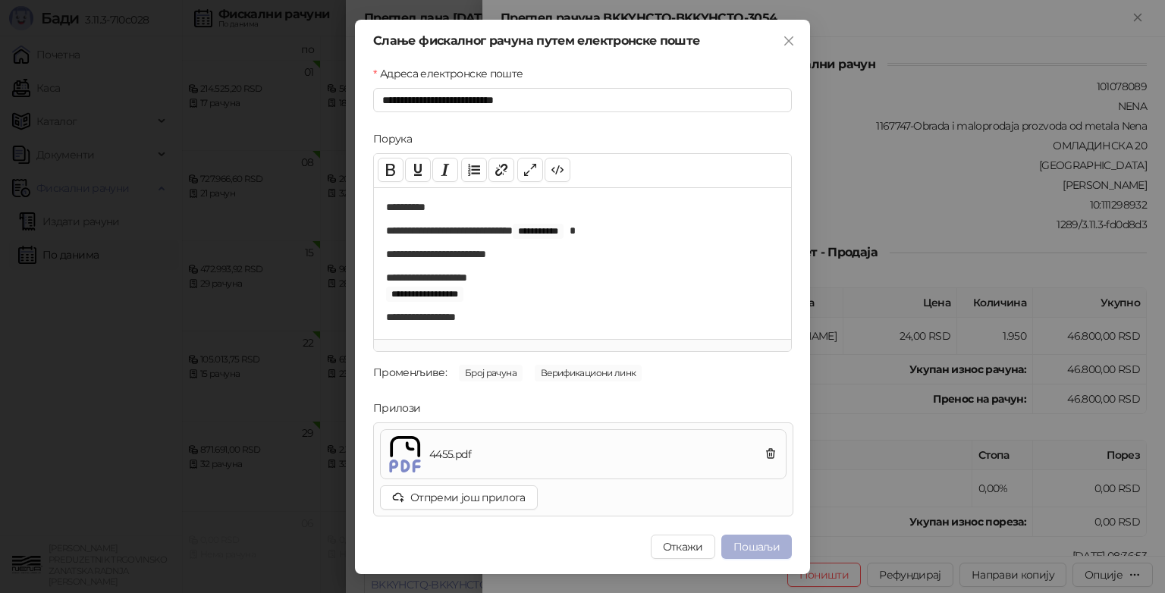
click at [762, 550] on button "Пошаљи" at bounding box center [756, 547] width 71 height 24
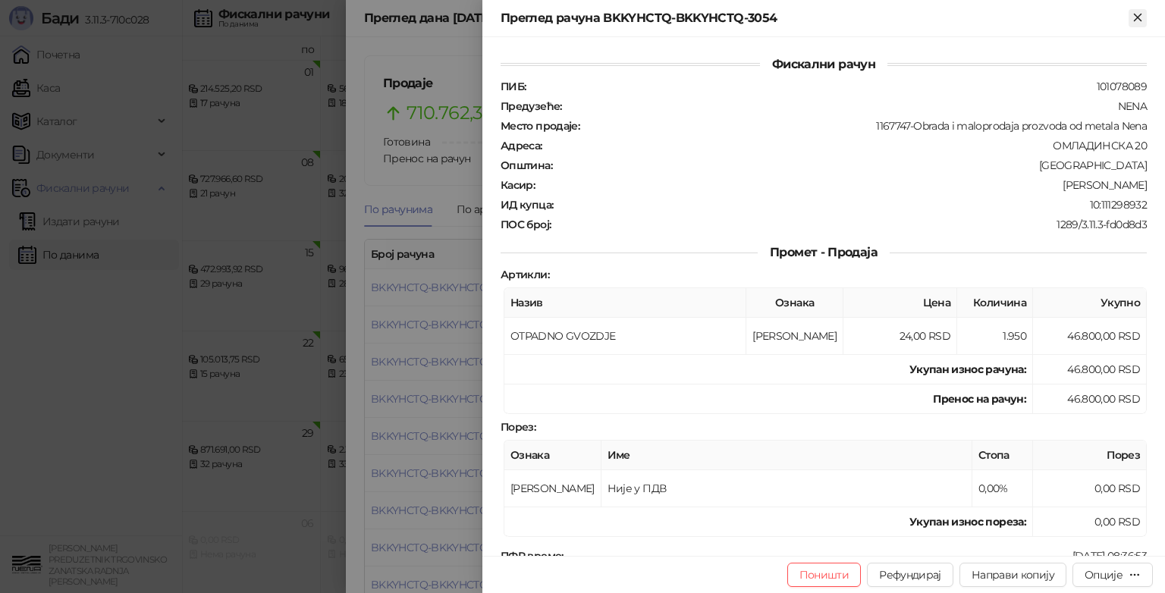
click at [1136, 18] on icon "Close" at bounding box center [1138, 18] width 14 height 14
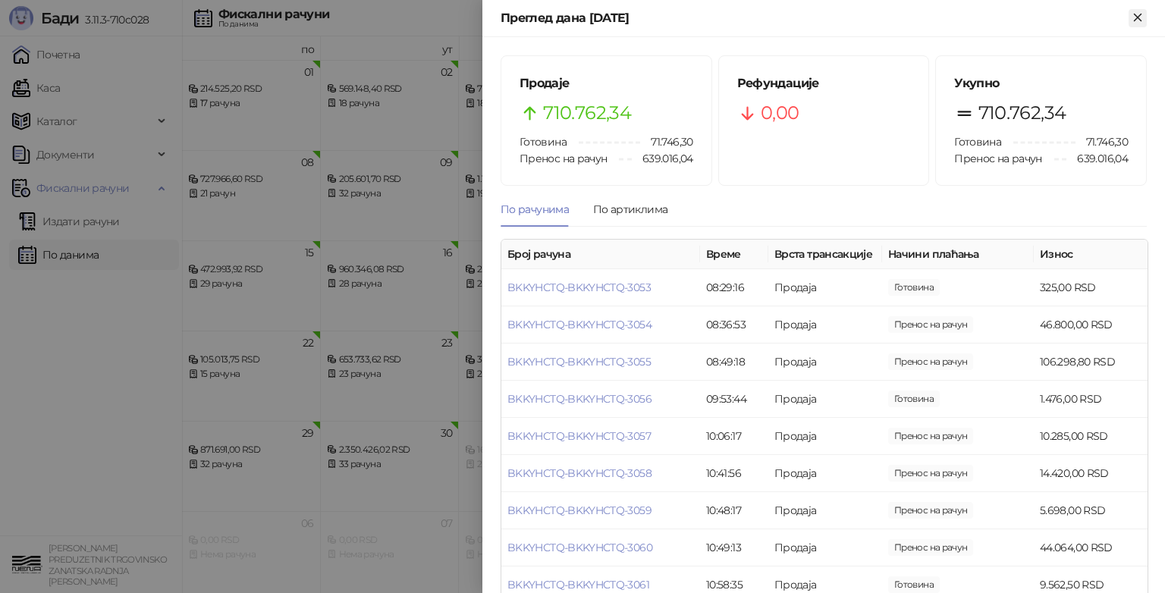
click at [1138, 14] on icon "Close" at bounding box center [1138, 18] width 14 height 14
